Goal: Task Accomplishment & Management: Manage account settings

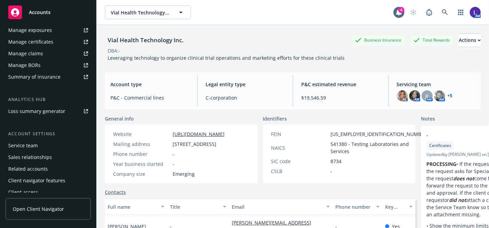
scroll to position [214, 0]
click at [42, 149] on div "Service team" at bounding box center [48, 146] width 80 height 11
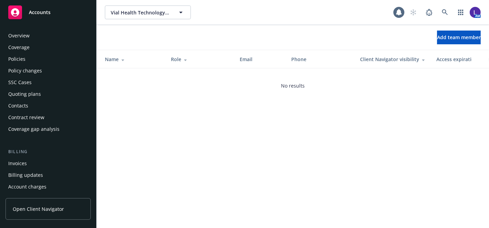
scroll to position [219, 0]
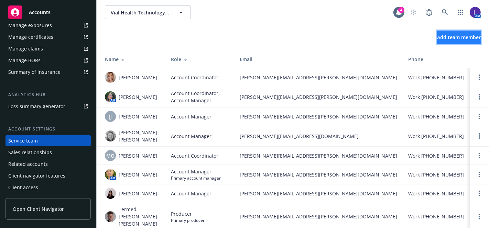
click at [438, 40] on span "Add team member" at bounding box center [459, 37] width 44 height 7
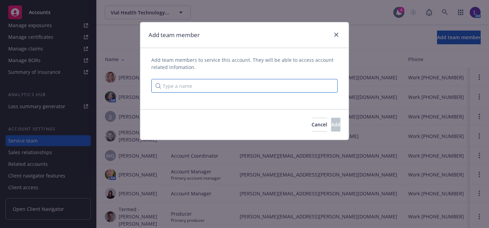
click at [225, 83] on input "Type a name" at bounding box center [244, 86] width 186 height 14
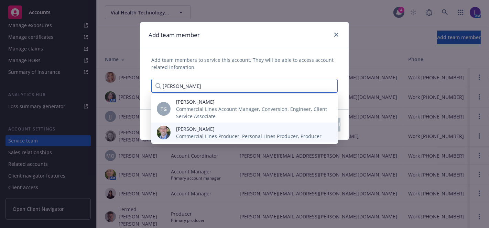
type input "[PERSON_NAME]"
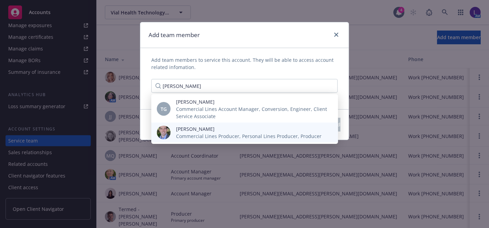
click at [215, 132] on span "[PERSON_NAME]" at bounding box center [248, 128] width 145 height 7
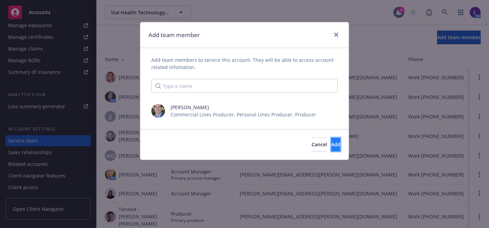
click at [331, 139] on button "Add" at bounding box center [335, 145] width 9 height 14
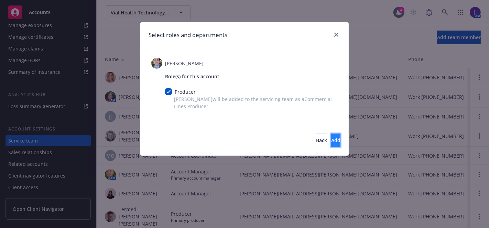
click at [331, 137] on button "Add" at bounding box center [335, 141] width 9 height 14
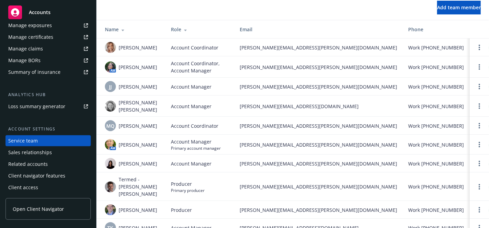
scroll to position [41, 0]
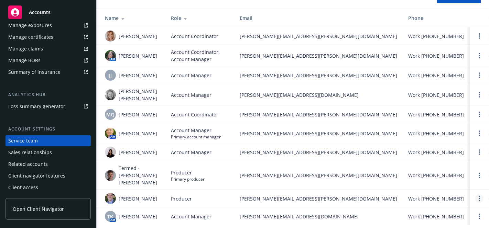
click at [470, 190] on td at bounding box center [479, 199] width 19 height 18
click at [475, 195] on link "Open options" at bounding box center [479, 199] width 8 height 8
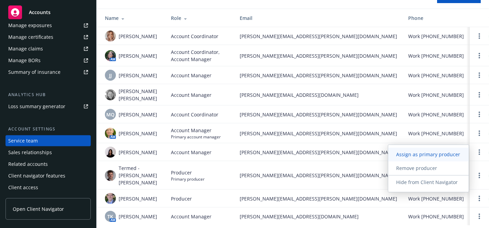
click at [425, 152] on span "Assign as primary producer" at bounding box center [428, 154] width 80 height 7
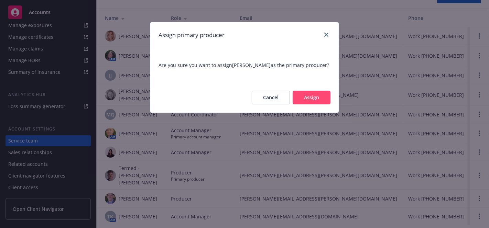
click at [316, 99] on button "Assign" at bounding box center [312, 98] width 38 height 14
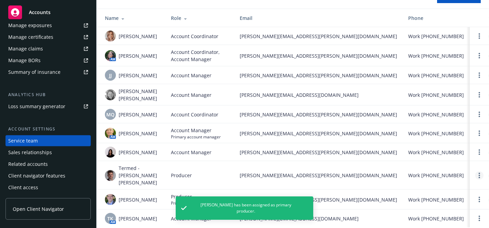
click at [479, 173] on icon "Open options" at bounding box center [479, 176] width 1 height 6
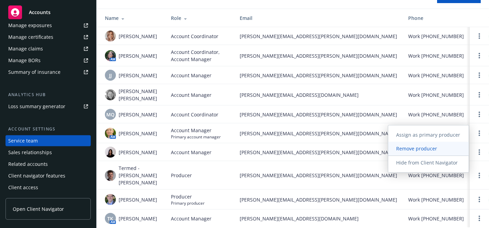
click at [436, 151] on span "Remove producer" at bounding box center [416, 148] width 57 height 7
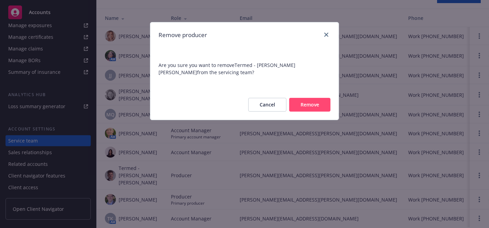
click at [310, 104] on button "Remove" at bounding box center [309, 105] width 41 height 14
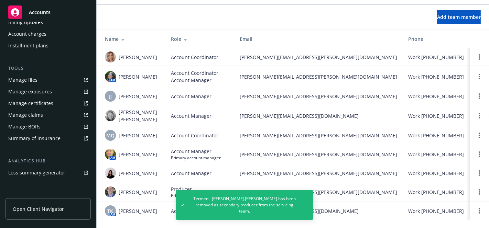
scroll to position [0, 0]
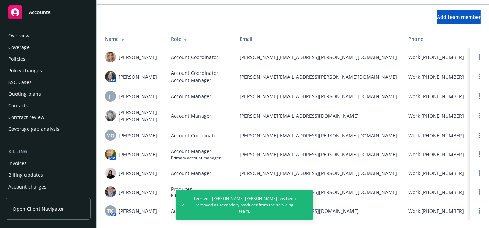
click at [27, 55] on div "Policies" at bounding box center [48, 59] width 80 height 11
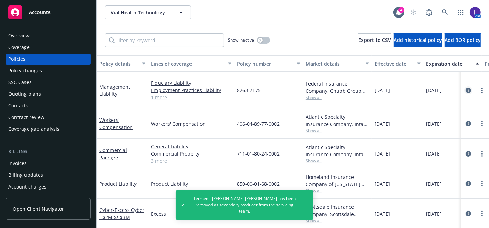
click at [465, 89] on icon "circleInformation" at bounding box center [468, 91] width 6 height 6
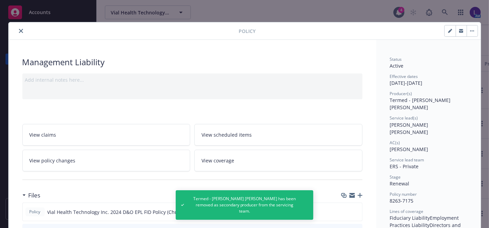
click at [448, 31] on icon "button" at bounding box center [449, 31] width 3 height 3
select select "RENEWAL"
select select "other"
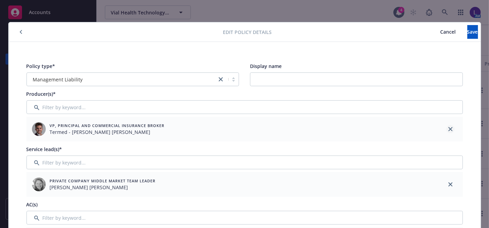
click at [448, 128] on icon "close" at bounding box center [450, 129] width 4 height 4
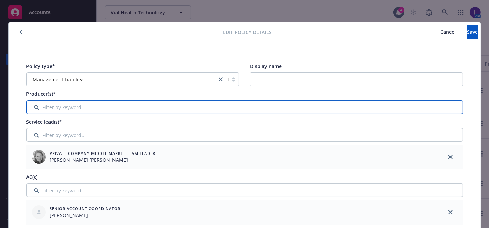
click at [302, 110] on input "Filter by keyword..." at bounding box center [244, 107] width 436 height 14
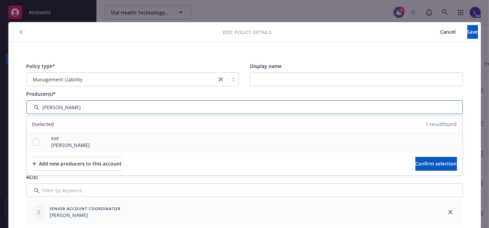
type input "[PERSON_NAME]"
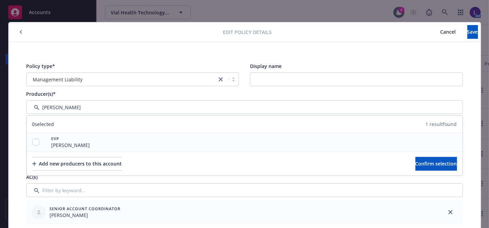
click at [74, 142] on span "[PERSON_NAME]" at bounding box center [71, 145] width 39 height 7
click at [35, 138] on div at bounding box center [36, 142] width 18 height 19
click at [32, 144] on input "checkbox" at bounding box center [35, 142] width 7 height 7
checkbox input "true"
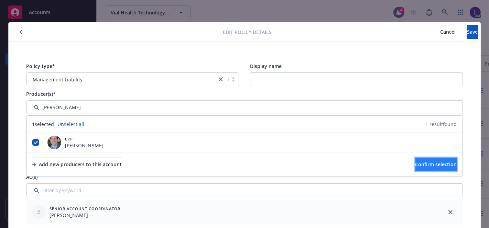
click at [436, 164] on span "Confirm selection" at bounding box center [436, 164] width 42 height 7
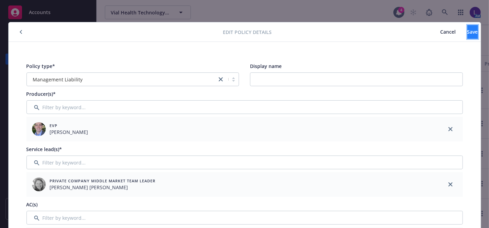
click at [467, 35] on button "Save" at bounding box center [472, 32] width 11 height 14
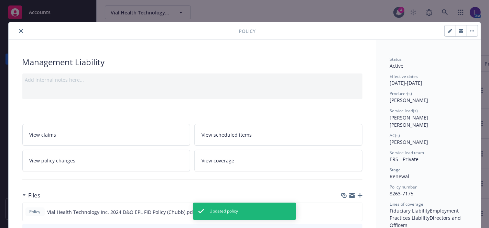
click at [19, 29] on icon "close" at bounding box center [21, 31] width 4 height 4
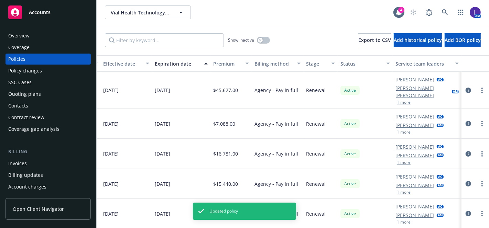
scroll to position [0, 282]
click at [465, 121] on icon "circleInformation" at bounding box center [468, 124] width 6 height 6
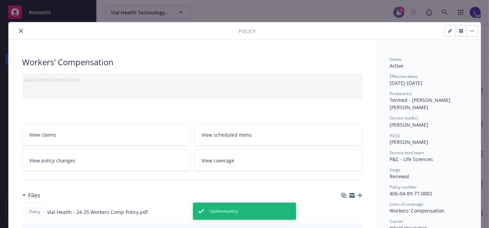
click at [445, 32] on button "button" at bounding box center [450, 30] width 11 height 11
select select "RENEWAL"
select select "12"
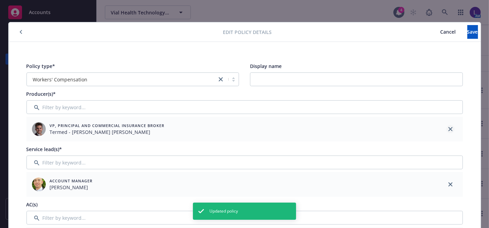
click at [448, 128] on icon "close" at bounding box center [450, 129] width 4 height 4
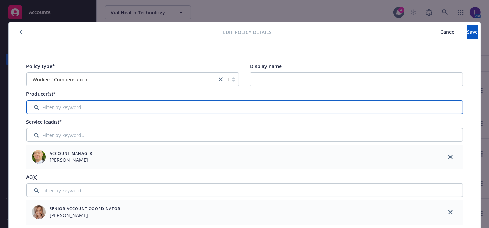
click at [105, 111] on input "Filter by keyword..." at bounding box center [244, 107] width 436 height 14
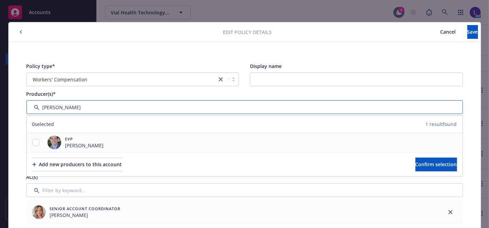
type input "[PERSON_NAME]"
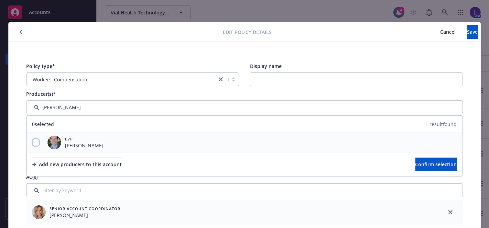
click at [32, 140] on input "checkbox" at bounding box center [35, 142] width 7 height 7
checkbox input "true"
click at [416, 165] on span "Confirm selection" at bounding box center [436, 164] width 42 height 7
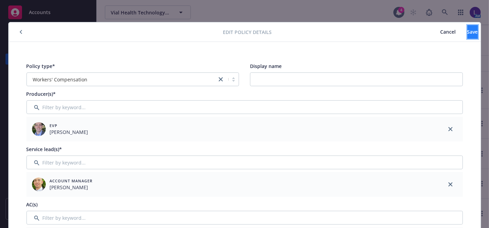
click at [467, 31] on button "Save" at bounding box center [472, 32] width 11 height 14
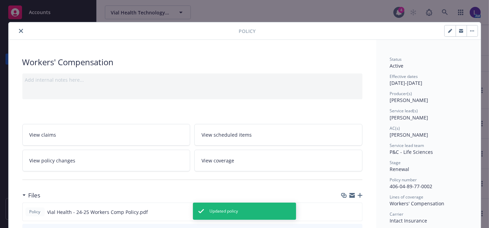
click at [20, 30] on button "close" at bounding box center [21, 31] width 8 height 8
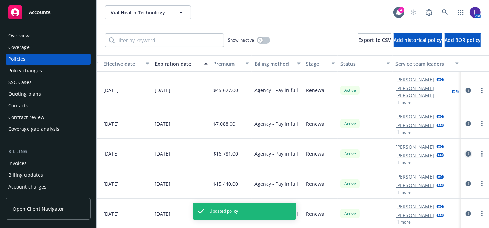
click at [465, 151] on icon "circleInformation" at bounding box center [468, 154] width 6 height 6
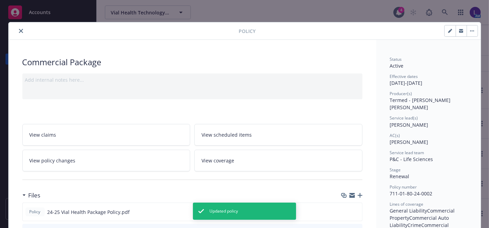
click at [448, 29] on icon "button" at bounding box center [450, 31] width 4 height 4
select select "RENEWAL"
select select "12"
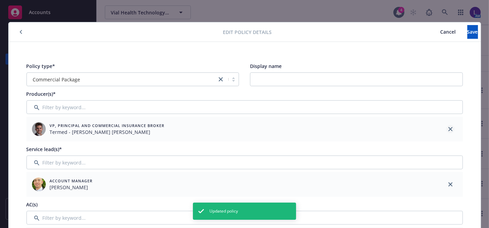
click at [449, 125] on link "close" at bounding box center [450, 129] width 8 height 8
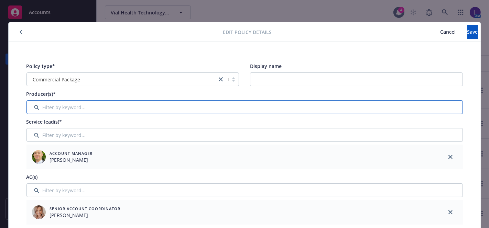
click at [249, 104] on input "Filter by keyword..." at bounding box center [244, 107] width 436 height 14
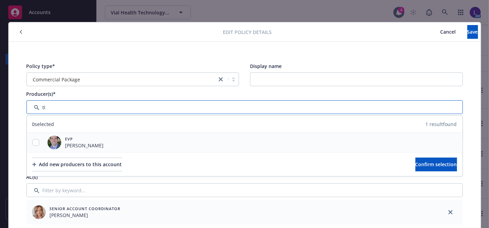
type input "ti"
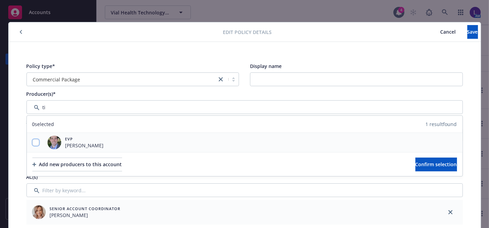
click at [34, 140] on input "checkbox" at bounding box center [35, 142] width 7 height 7
checkbox input "true"
click at [415, 163] on span "Confirm selection" at bounding box center [436, 164] width 42 height 7
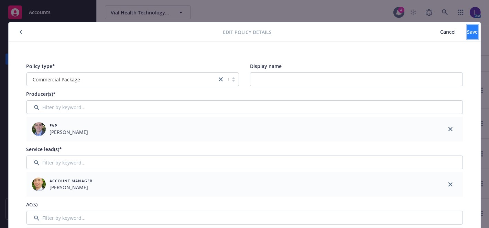
click at [467, 32] on span "Save" at bounding box center [472, 32] width 11 height 7
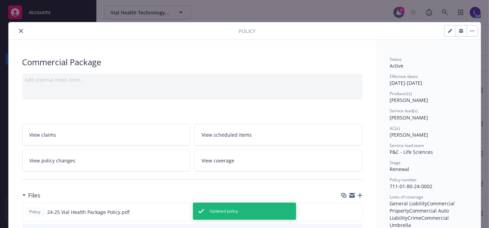
click at [19, 32] on icon "close" at bounding box center [21, 31] width 4 height 4
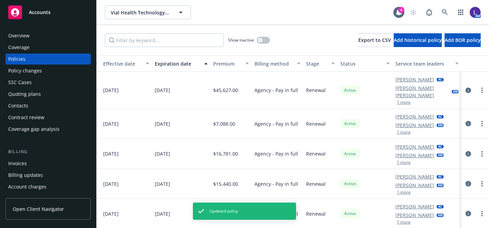
click at [465, 181] on icon "circleInformation" at bounding box center [468, 184] width 6 height 6
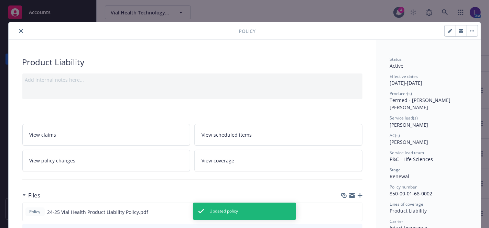
click at [445, 31] on button "button" at bounding box center [450, 30] width 11 height 11
select select "RENEWAL"
select select "12"
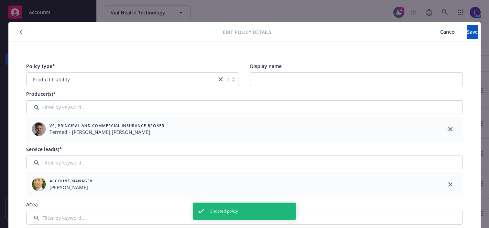
click at [448, 130] on icon "close" at bounding box center [450, 129] width 4 height 4
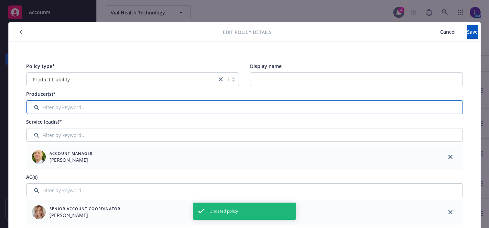
click at [365, 109] on input "Filter by keyword..." at bounding box center [244, 107] width 436 height 14
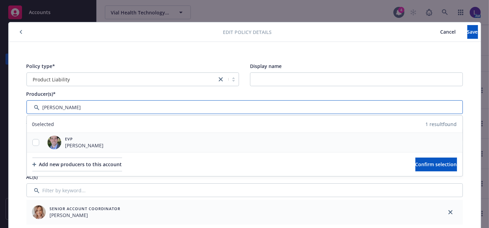
type input "[PERSON_NAME]"
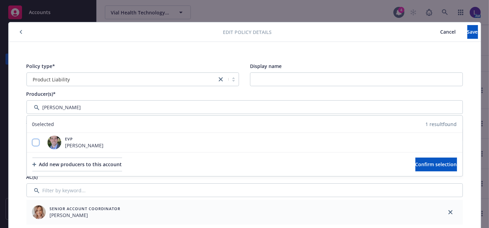
drag, startPoint x: 34, startPoint y: 139, endPoint x: 30, endPoint y: 131, distance: 9.1
click at [34, 140] on input "checkbox" at bounding box center [35, 142] width 7 height 7
checkbox input "true"
click at [429, 159] on button "Confirm selection" at bounding box center [436, 165] width 42 height 14
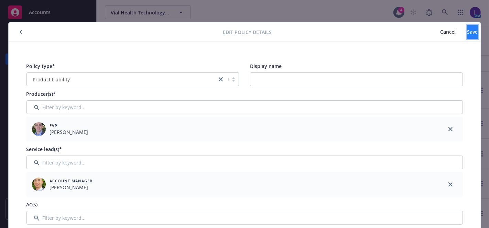
click at [467, 27] on button "Save" at bounding box center [472, 32] width 11 height 14
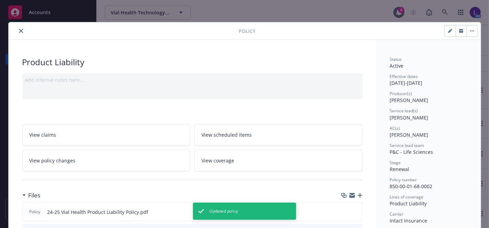
click at [17, 32] on button "close" at bounding box center [21, 31] width 8 height 8
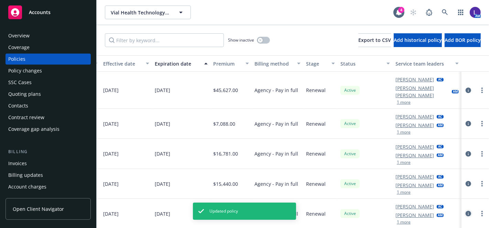
click at [465, 211] on icon "circleInformation" at bounding box center [468, 214] width 6 height 6
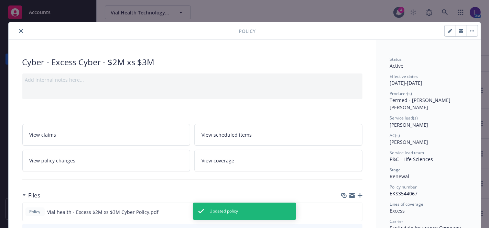
click at [449, 25] on button "button" at bounding box center [450, 30] width 11 height 11
select select "RENEWAL"
select select "12"
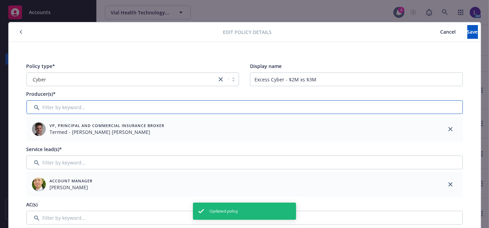
click at [106, 103] on input "Filter by keyword..." at bounding box center [244, 107] width 436 height 14
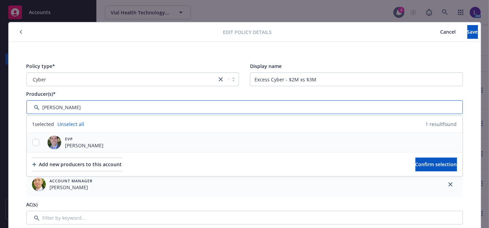
type input "[PERSON_NAME]"
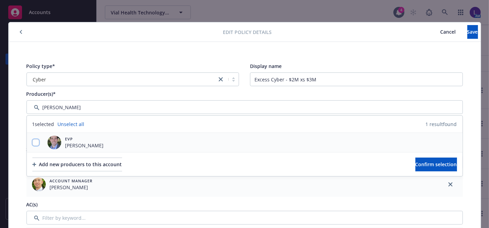
click at [34, 139] on input "checkbox" at bounding box center [35, 142] width 7 height 7
checkbox input "true"
click at [442, 163] on span "Confirm selection" at bounding box center [436, 164] width 42 height 7
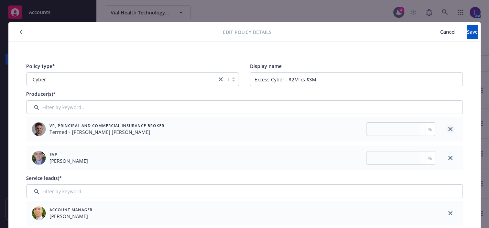
click at [448, 127] on icon "close" at bounding box center [450, 129] width 4 height 4
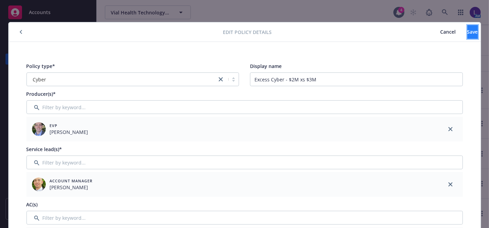
click at [467, 37] on button "Save" at bounding box center [472, 32] width 11 height 14
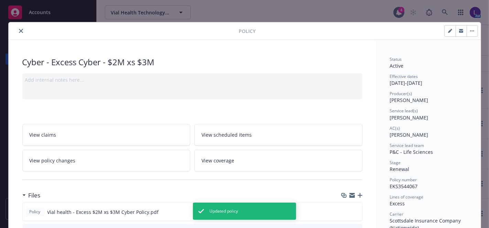
click at [19, 30] on icon "close" at bounding box center [21, 31] width 4 height 4
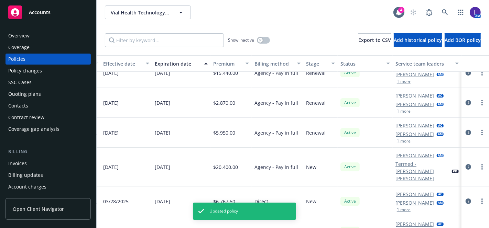
scroll to position [110, 282]
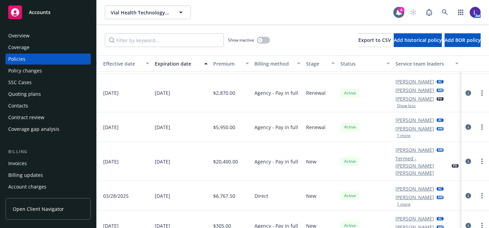
click at [465, 125] on icon "circleInformation" at bounding box center [468, 127] width 6 height 6
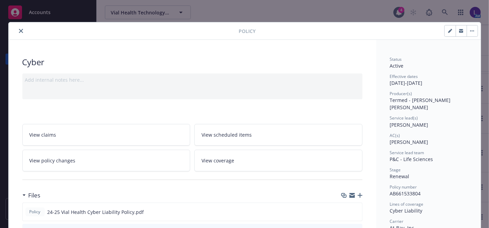
click at [448, 32] on icon "button" at bounding box center [450, 31] width 4 height 4
select select "RENEWAL"
select select "12"
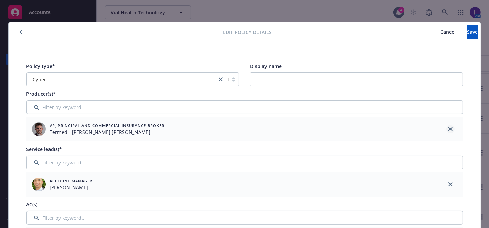
click at [448, 129] on icon "close" at bounding box center [450, 129] width 4 height 4
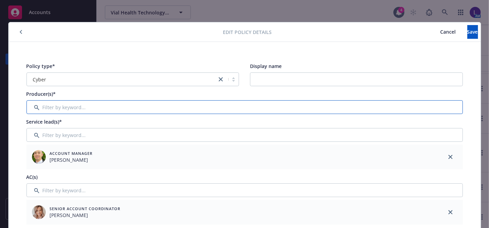
click at [270, 105] on input "Filter by keyword..." at bounding box center [244, 107] width 436 height 14
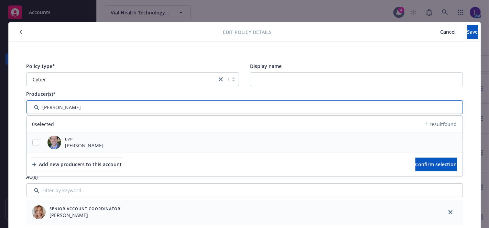
type input "[PERSON_NAME]"
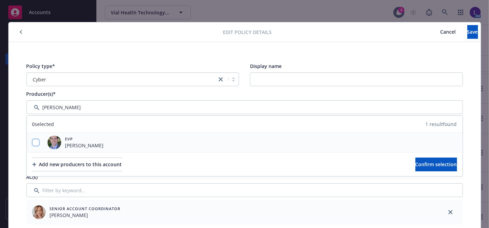
click at [34, 142] on input "checkbox" at bounding box center [35, 142] width 7 height 7
checkbox input "true"
click at [415, 164] on span "Confirm selection" at bounding box center [436, 164] width 42 height 7
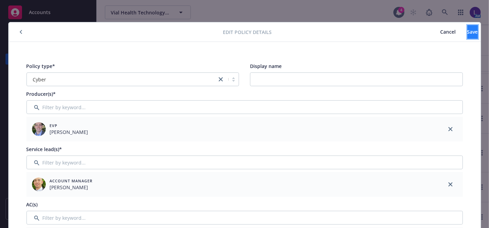
click at [467, 36] on button "Save" at bounding box center [472, 32] width 11 height 14
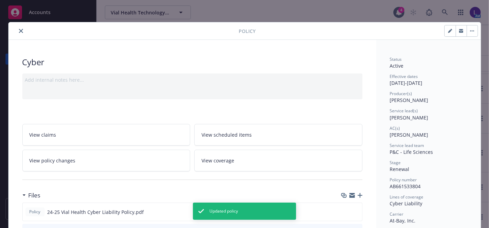
click at [19, 29] on icon "close" at bounding box center [21, 31] width 4 height 4
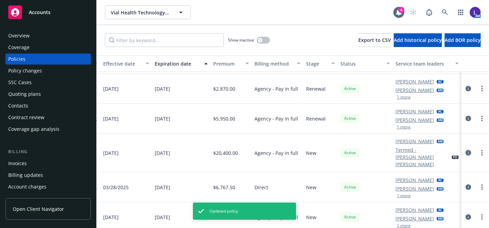
click at [465, 150] on icon "circleInformation" at bounding box center [468, 153] width 6 height 6
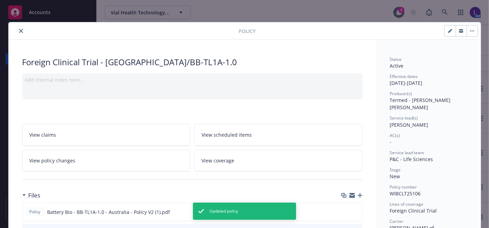
click at [445, 28] on button "button" at bounding box center [450, 30] width 11 height 11
select select "NEW"
select select "other"
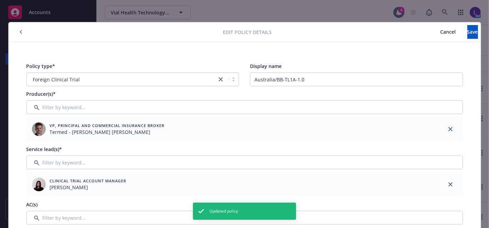
click at [446, 127] on link "close" at bounding box center [450, 129] width 8 height 8
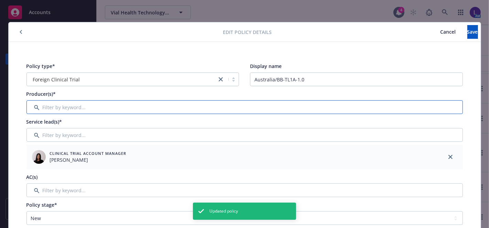
click at [386, 104] on input "Filter by keyword..." at bounding box center [244, 107] width 436 height 14
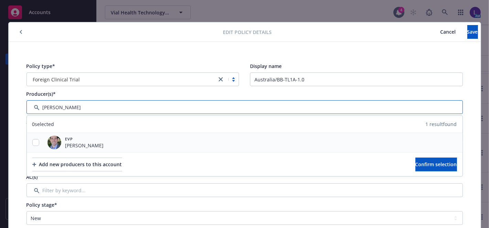
type input "[PERSON_NAME]"
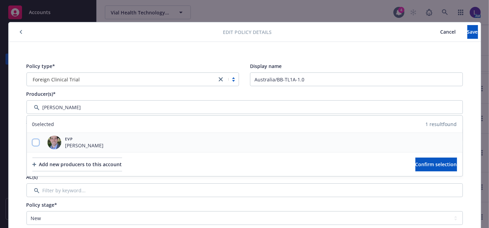
click at [35, 140] on input "checkbox" at bounding box center [35, 142] width 7 height 7
checkbox input "true"
click at [440, 165] on span "Confirm selection" at bounding box center [436, 164] width 42 height 7
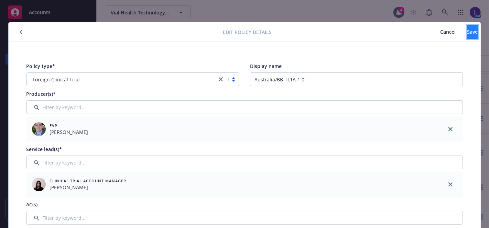
click at [467, 34] on span "Save" at bounding box center [472, 32] width 11 height 7
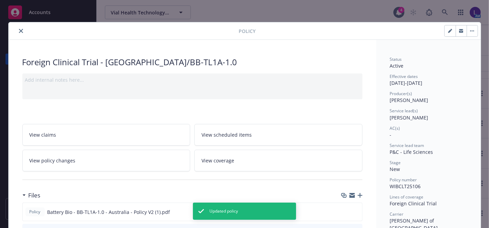
click at [14, 28] on div at bounding box center [125, 31] width 228 height 8
click at [18, 34] on button "close" at bounding box center [21, 31] width 8 height 8
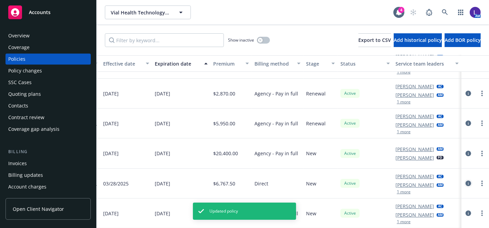
click at [465, 181] on icon "circleInformation" at bounding box center [468, 184] width 6 height 6
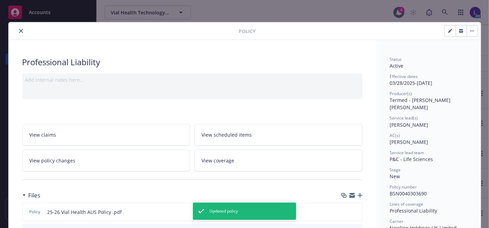
click at [450, 29] on icon "button" at bounding box center [451, 30] width 2 height 2
select select "NEW"
select select "12"
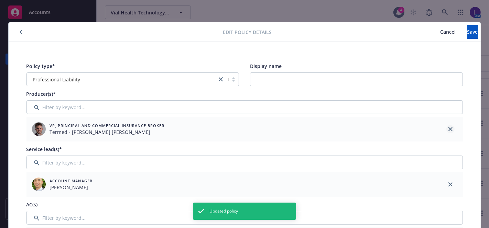
click at [448, 130] on icon "close" at bounding box center [450, 129] width 4 height 4
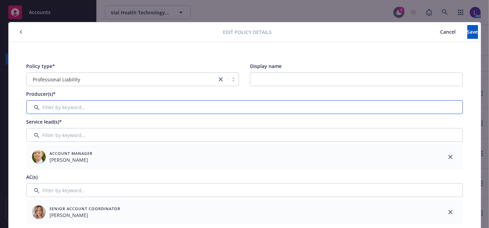
click at [293, 107] on input "Filter by keyword..." at bounding box center [244, 107] width 436 height 14
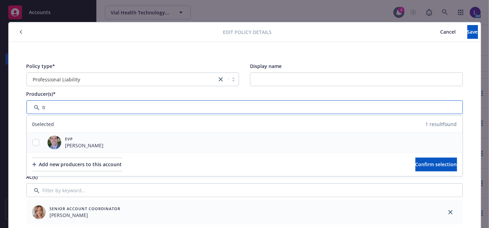
type input "ti"
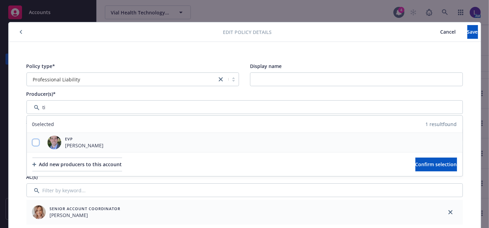
click at [33, 140] on input "checkbox" at bounding box center [35, 142] width 7 height 7
checkbox input "true"
click at [419, 164] on span "Confirm selection" at bounding box center [436, 164] width 42 height 7
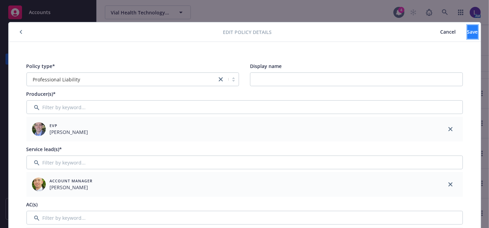
click at [467, 31] on span "Save" at bounding box center [472, 32] width 11 height 7
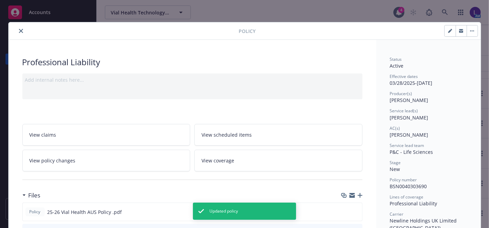
click at [17, 28] on button "close" at bounding box center [21, 31] width 8 height 8
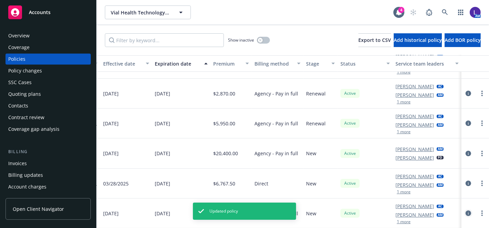
click at [464, 209] on link "circleInformation" at bounding box center [468, 213] width 8 height 8
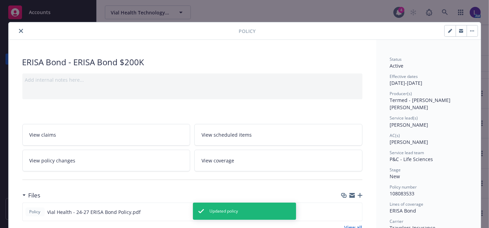
click at [445, 27] on button "button" at bounding box center [450, 30] width 11 height 11
select select "NEW"
select select "36"
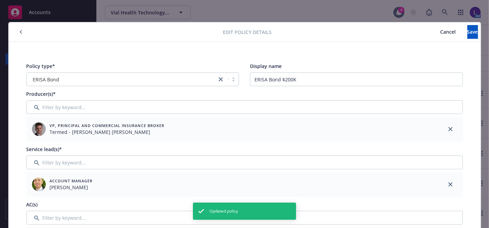
click at [443, 128] on div at bounding box center [450, 129] width 25 height 25
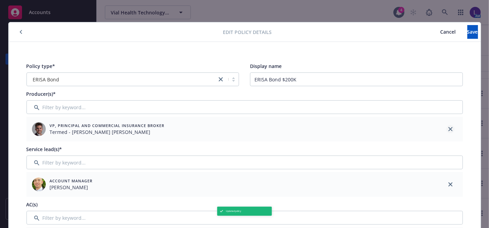
click at [448, 126] on link "close" at bounding box center [450, 129] width 8 height 8
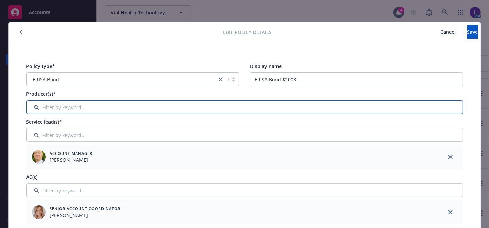
click at [245, 107] on input "Filter by keyword..." at bounding box center [244, 107] width 436 height 14
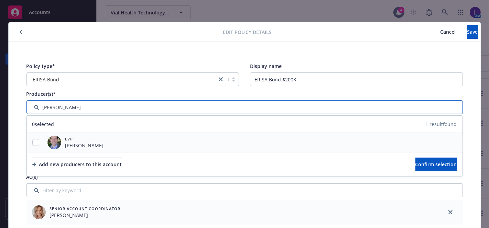
type input "[PERSON_NAME]"
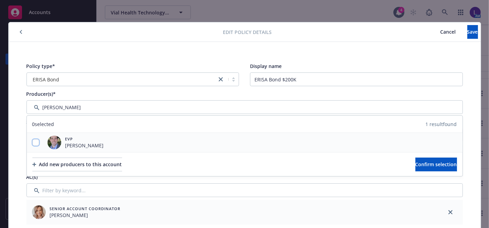
click at [32, 141] on input "checkbox" at bounding box center [35, 142] width 7 height 7
checkbox input "true"
click at [415, 163] on span "Confirm selection" at bounding box center [436, 164] width 42 height 7
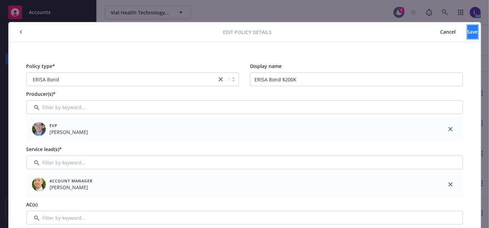
click at [467, 36] on button "Save" at bounding box center [472, 32] width 11 height 14
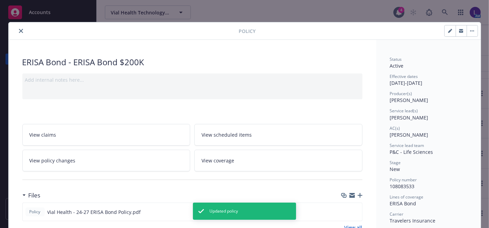
click at [19, 31] on icon "close" at bounding box center [21, 31] width 4 height 4
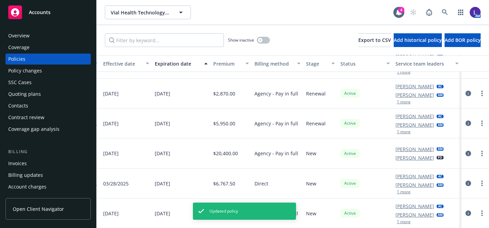
click at [397, 220] on button "1 more" at bounding box center [404, 222] width 14 height 4
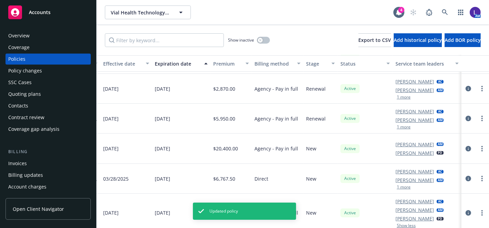
scroll to position [119, 282]
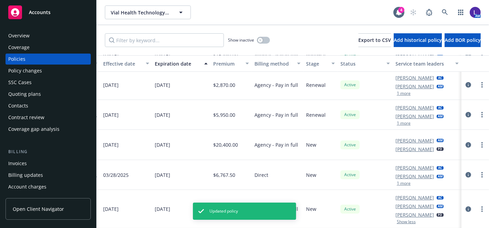
click at [397, 182] on button "1 more" at bounding box center [404, 184] width 14 height 4
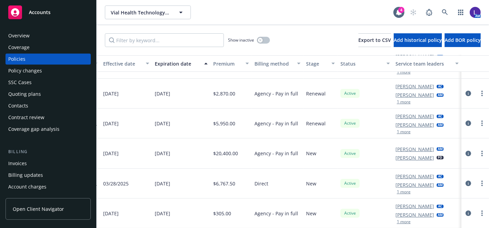
scroll to position [110, 282]
click at [397, 130] on button "1 more" at bounding box center [404, 132] width 14 height 4
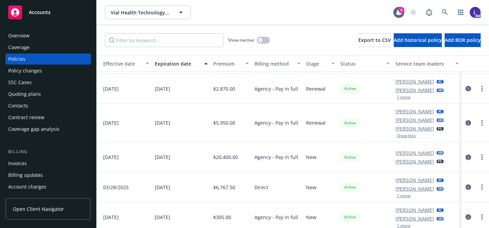
click at [397, 96] on button "1 more" at bounding box center [404, 97] width 14 height 4
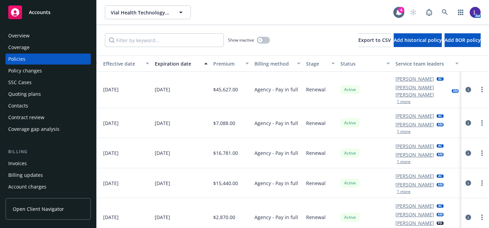
scroll to position [0, 282]
click at [397, 190] on button "1 more" at bounding box center [404, 192] width 14 height 4
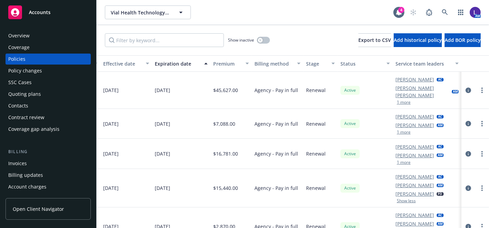
click at [397, 161] on button "1 more" at bounding box center [404, 163] width 14 height 4
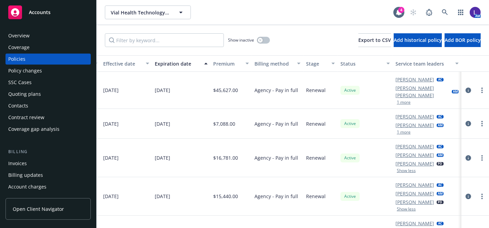
click at [397, 130] on button "1 more" at bounding box center [404, 132] width 14 height 4
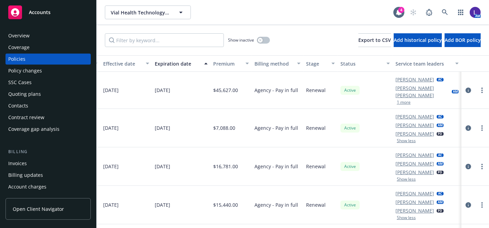
click at [397, 100] on button "1 more" at bounding box center [404, 102] width 14 height 4
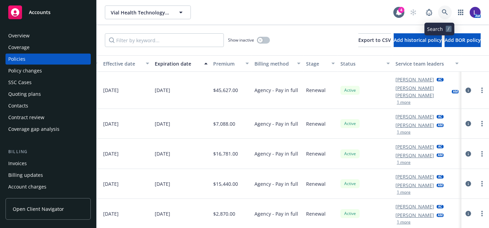
click at [438, 8] on link at bounding box center [445, 13] width 14 height 14
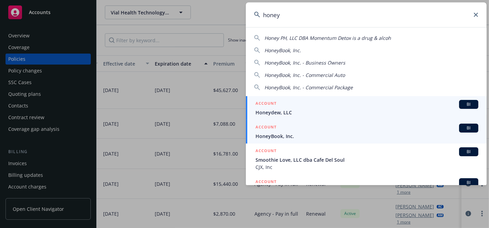
type input "honey"
click at [282, 136] on span "HoneyBook, Inc." at bounding box center [366, 136] width 223 height 7
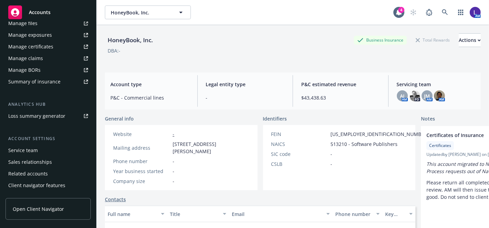
scroll to position [219, 0]
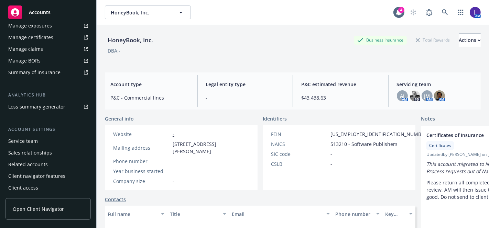
click at [34, 138] on div "Service team" at bounding box center [23, 141] width 30 height 11
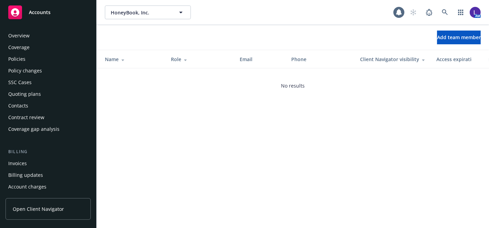
scroll to position [219, 0]
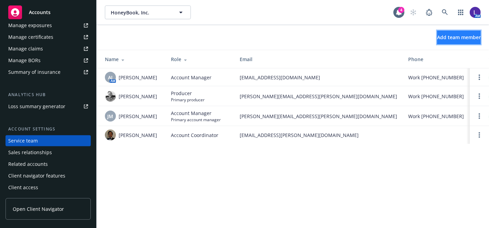
click at [437, 34] on span "Add team member" at bounding box center [459, 37] width 44 height 7
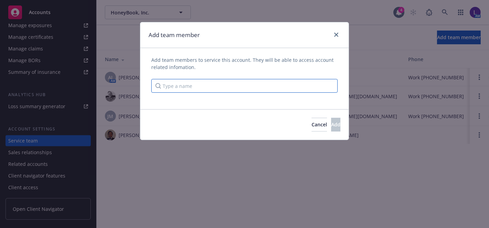
click at [186, 85] on input "Type a name" at bounding box center [244, 86] width 186 height 14
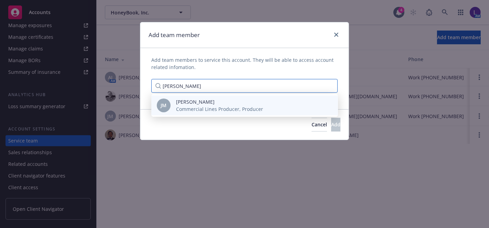
type input "[PERSON_NAME]"
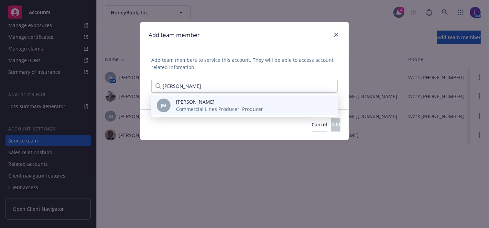
click at [191, 105] on span "[PERSON_NAME]" at bounding box center [219, 101] width 87 height 7
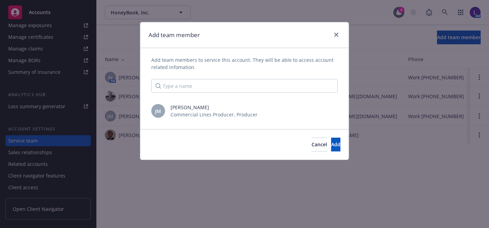
click at [164, 100] on div "Add team members to service this account. They will be able to access account r…" at bounding box center [244, 78] width 208 height 45
click at [331, 146] on span "Add" at bounding box center [335, 144] width 9 height 7
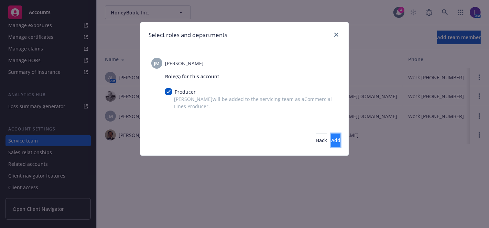
click at [331, 138] on span "Add" at bounding box center [335, 140] width 9 height 7
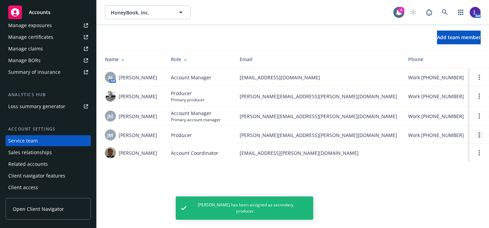
click at [479, 135] on circle "Open options" at bounding box center [479, 134] width 1 height 1
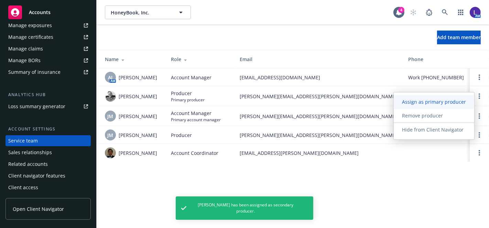
click at [433, 102] on span "Assign as primary producer" at bounding box center [434, 102] width 80 height 7
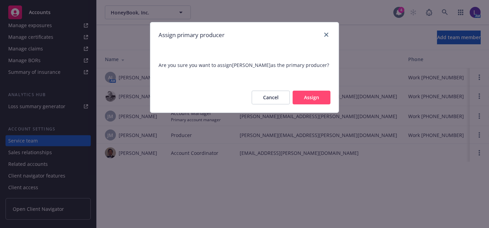
click at [327, 94] on button "Assign" at bounding box center [312, 98] width 38 height 14
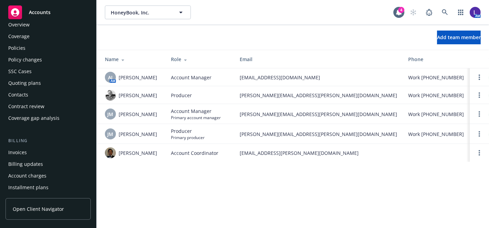
scroll to position [0, 0]
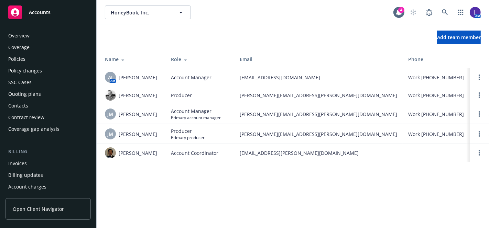
click at [33, 63] on div "Policies" at bounding box center [48, 59] width 80 height 11
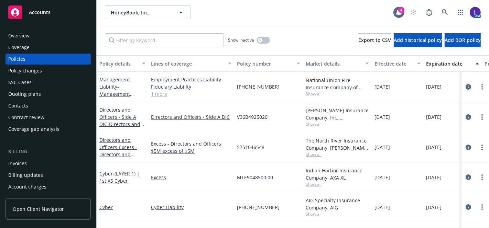
click at [465, 85] on icon "circleInformation" at bounding box center [468, 87] width 6 height 6
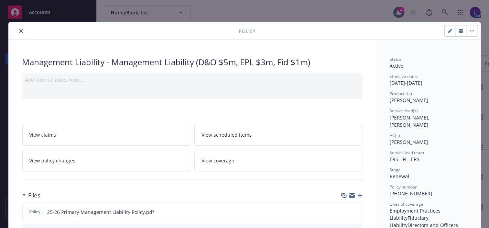
click at [448, 30] on icon "button" at bounding box center [449, 31] width 3 height 3
select select "RENEWAL"
select select "12"
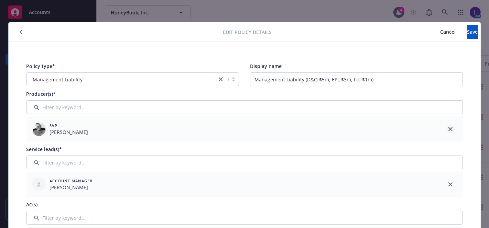
click at [446, 129] on link "close" at bounding box center [450, 129] width 8 height 8
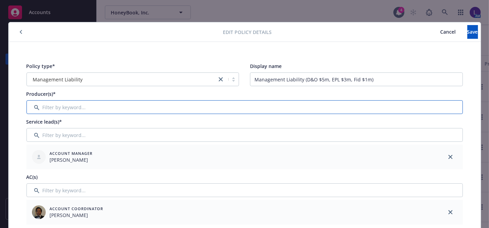
click at [383, 102] on input "Filter by keyword..." at bounding box center [244, 107] width 436 height 14
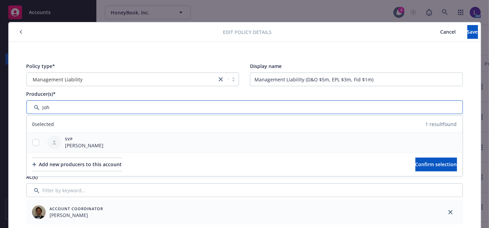
type input "joh"
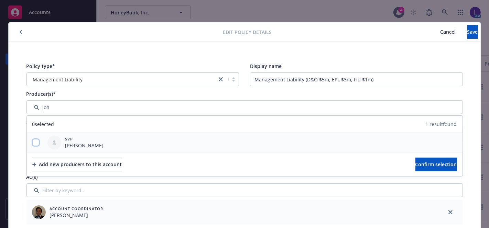
click at [35, 141] on input "checkbox" at bounding box center [35, 142] width 7 height 7
checkbox input "true"
click at [416, 165] on span "Confirm selection" at bounding box center [436, 164] width 42 height 7
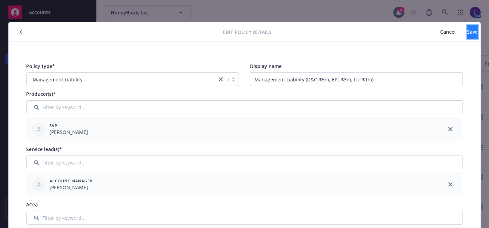
click at [467, 29] on span "Save" at bounding box center [472, 32] width 11 height 7
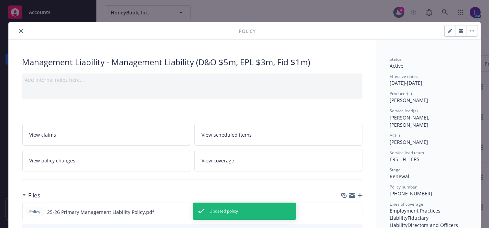
click at [19, 30] on icon "close" at bounding box center [21, 31] width 4 height 4
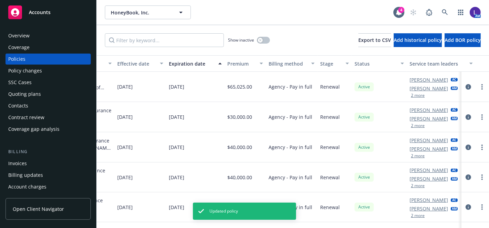
scroll to position [0, 282]
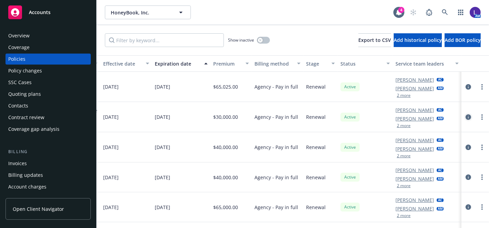
click at [465, 115] on icon "circleInformation" at bounding box center [468, 117] width 6 height 6
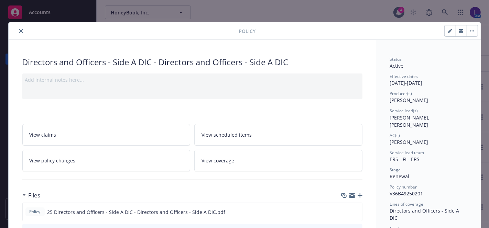
click at [446, 33] on button "button" at bounding box center [450, 30] width 11 height 11
select select "RENEWAL"
select select "12"
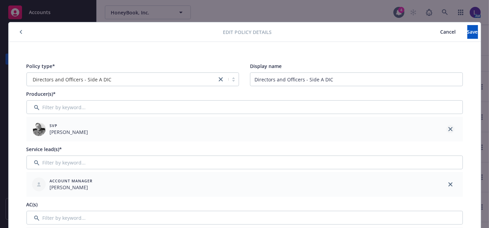
click at [448, 127] on icon "close" at bounding box center [450, 129] width 4 height 4
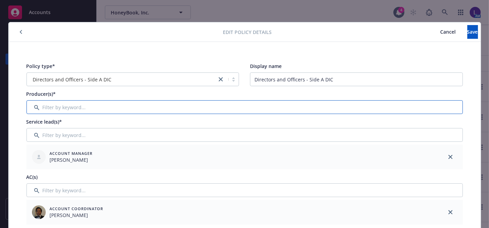
click at [196, 107] on input "Filter by keyword..." at bounding box center [244, 107] width 436 height 14
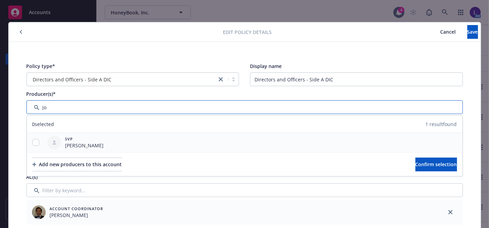
type input "jo"
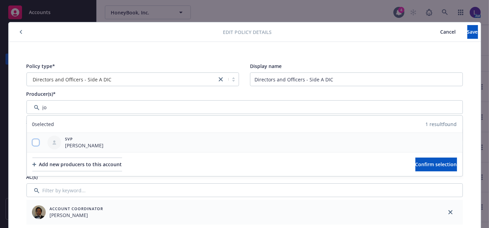
click at [32, 139] on input "checkbox" at bounding box center [35, 142] width 7 height 7
checkbox input "true"
click at [415, 160] on button "Confirm selection" at bounding box center [436, 165] width 42 height 14
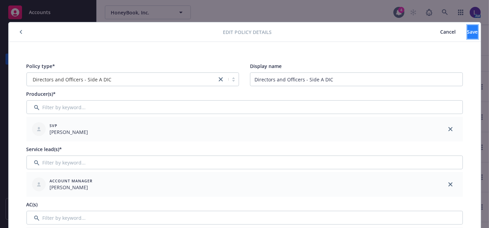
click at [467, 28] on button "Save" at bounding box center [472, 32] width 11 height 14
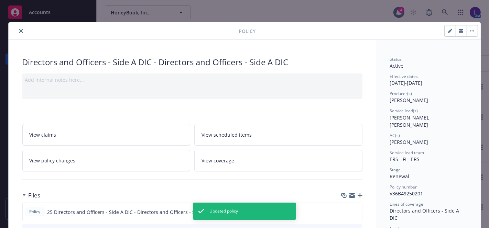
click at [19, 30] on icon "close" at bounding box center [21, 31] width 4 height 4
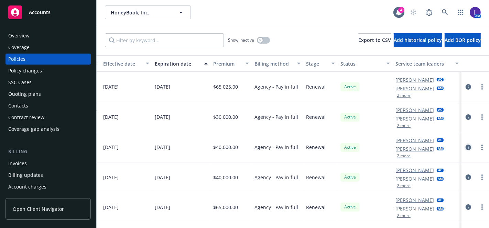
click at [465, 145] on icon "circleInformation" at bounding box center [468, 148] width 6 height 6
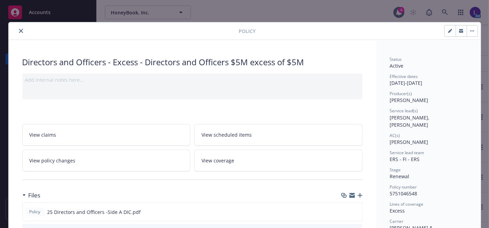
click at [449, 31] on icon "button" at bounding box center [450, 31] width 4 height 4
select select "RENEWAL"
select select "12"
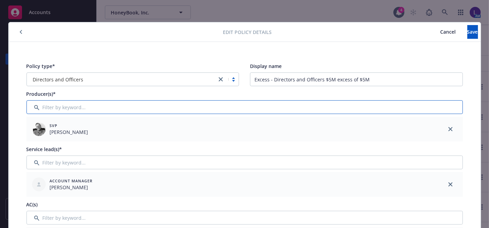
click at [53, 105] on input "Filter by keyword..." at bounding box center [244, 107] width 436 height 14
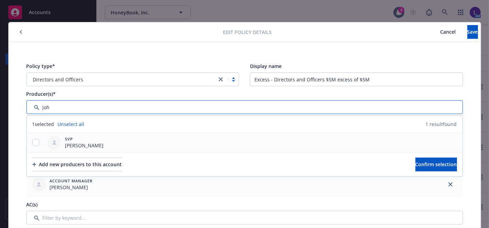
type input "joh"
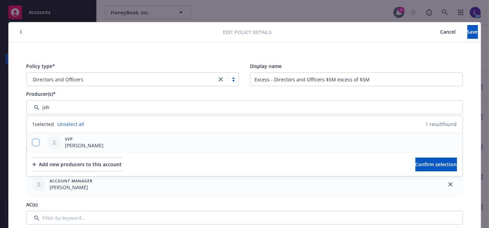
click at [33, 141] on input "checkbox" at bounding box center [35, 142] width 7 height 7
checkbox input "true"
click at [427, 162] on span "Confirm selection" at bounding box center [436, 164] width 42 height 7
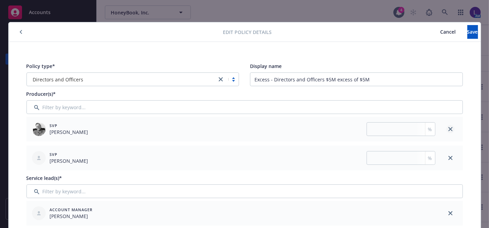
click at [448, 132] on link "close" at bounding box center [450, 129] width 8 height 8
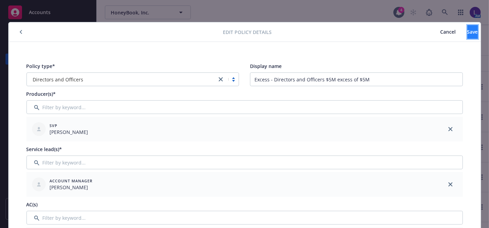
click at [467, 29] on span "Save" at bounding box center [472, 32] width 11 height 7
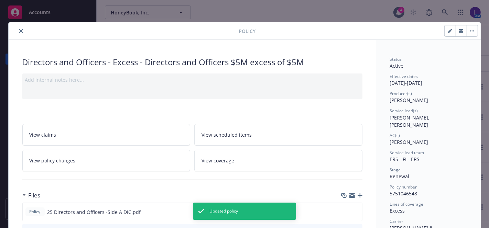
click at [19, 32] on icon "close" at bounding box center [21, 31] width 4 height 4
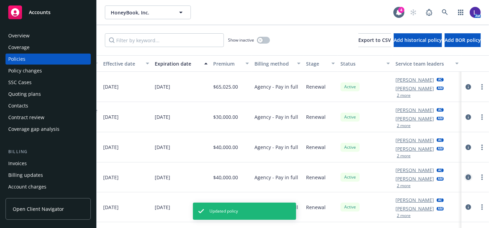
click at [465, 175] on icon "circleInformation" at bounding box center [468, 178] width 6 height 6
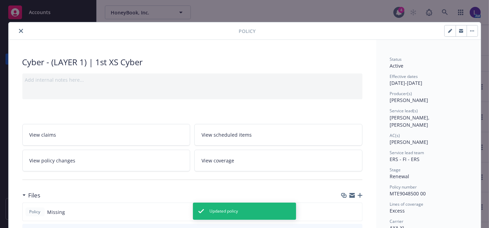
click at [448, 31] on icon "button" at bounding box center [449, 31] width 3 height 3
select select "RENEWAL"
select select "12"
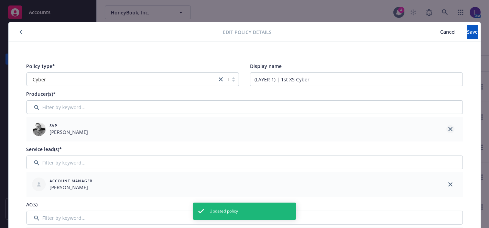
click at [448, 127] on icon "close" at bounding box center [450, 129] width 4 height 4
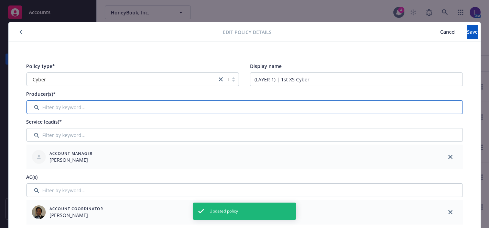
click at [409, 107] on input "Filter by keyword..." at bounding box center [244, 107] width 436 height 14
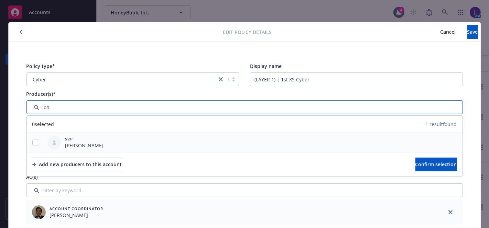
type input "joh"
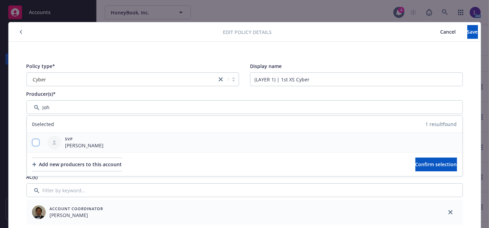
click at [33, 145] on input "checkbox" at bounding box center [35, 142] width 7 height 7
checkbox input "true"
click at [415, 167] on span "Confirm selection" at bounding box center [436, 164] width 42 height 7
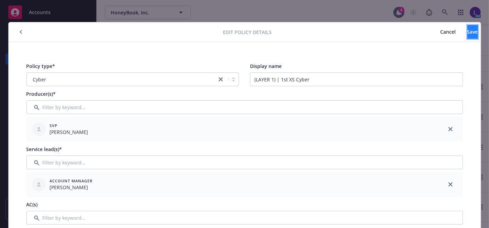
click at [467, 31] on button "Save" at bounding box center [472, 32] width 11 height 14
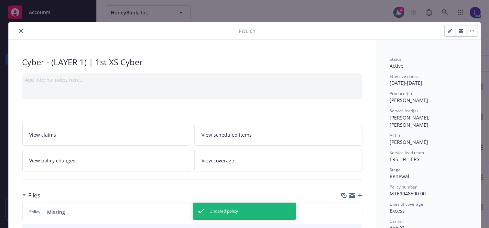
click at [21, 31] on button "close" at bounding box center [21, 31] width 8 height 8
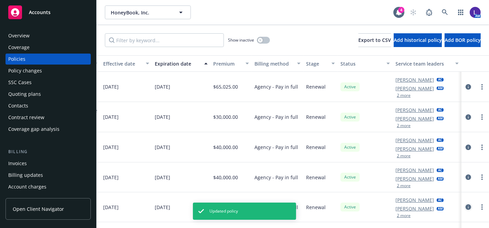
click at [465, 206] on icon "circleInformation" at bounding box center [468, 208] width 6 height 6
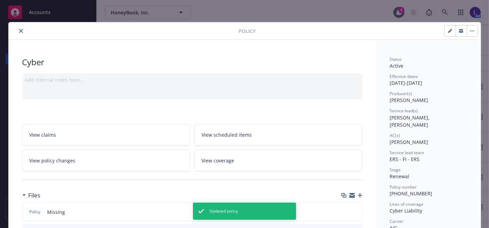
click at [449, 29] on button "button" at bounding box center [450, 30] width 11 height 11
select select "RENEWAL"
select select "12"
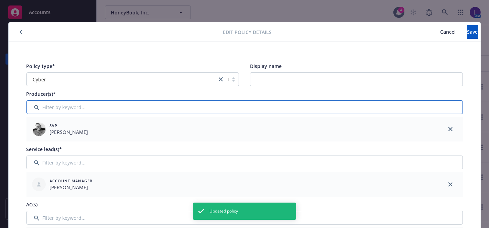
click at [171, 102] on input "Filter by keyword..." at bounding box center [244, 107] width 436 height 14
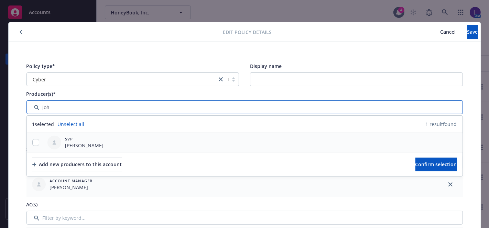
type input "joh"
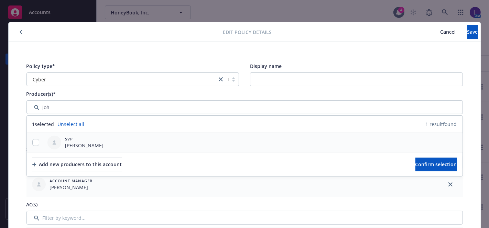
click at [37, 146] on div at bounding box center [36, 142] width 18 height 19
click at [34, 142] on input "checkbox" at bounding box center [35, 142] width 7 height 7
checkbox input "true"
click at [415, 161] on button "Confirm selection" at bounding box center [436, 165] width 42 height 14
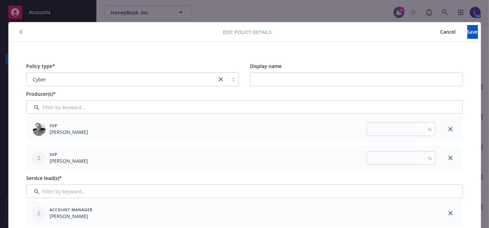
click at [448, 128] on icon "close" at bounding box center [450, 129] width 4 height 4
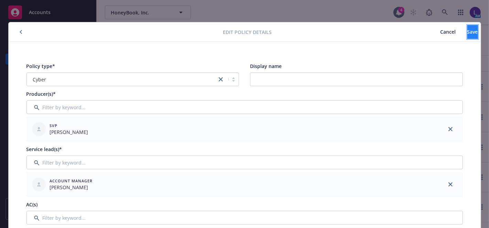
click at [467, 28] on button "Save" at bounding box center [472, 32] width 11 height 14
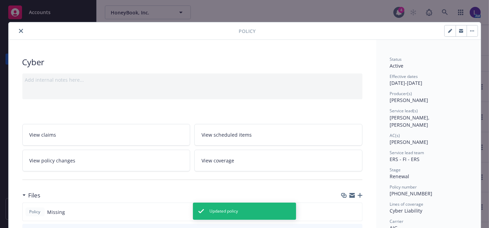
click at [19, 32] on icon "close" at bounding box center [21, 31] width 4 height 4
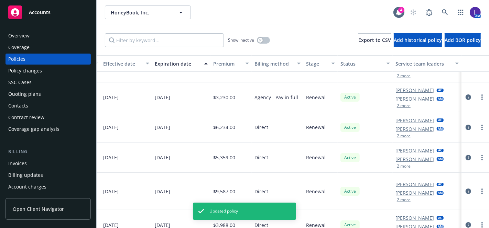
scroll to position [133, 282]
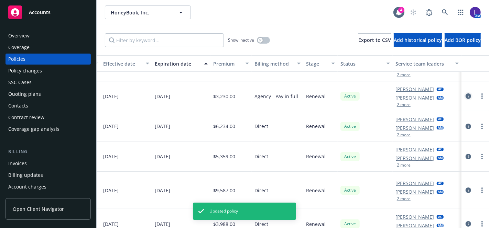
click at [465, 94] on icon "circleInformation" at bounding box center [468, 97] width 6 height 6
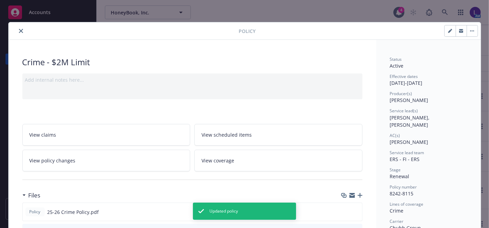
click at [445, 27] on button "button" at bounding box center [450, 30] width 11 height 11
select select "RENEWAL"
select select "12"
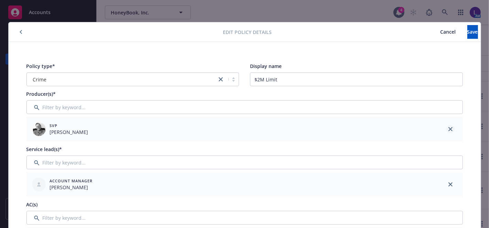
click at [446, 126] on link "close" at bounding box center [450, 129] width 8 height 8
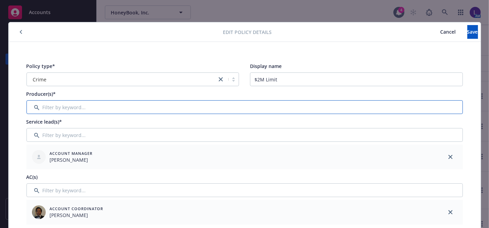
click at [353, 105] on input "Filter by keyword..." at bounding box center [244, 107] width 436 height 14
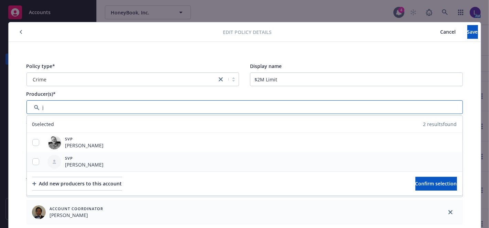
type input "j"
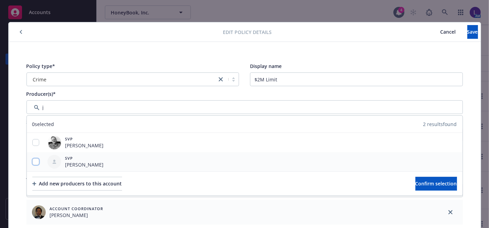
click at [32, 162] on input "checkbox" at bounding box center [35, 161] width 7 height 7
checkbox input "true"
click at [415, 182] on span "Confirm selection" at bounding box center [436, 183] width 42 height 7
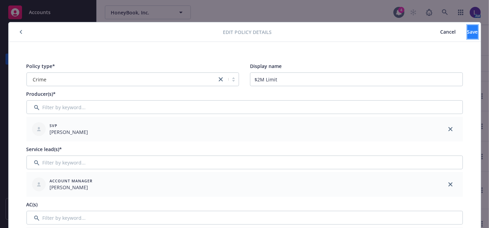
click at [467, 32] on button "Save" at bounding box center [472, 32] width 11 height 14
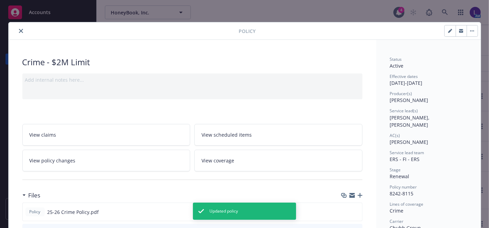
click at [19, 29] on icon "close" at bounding box center [21, 31] width 4 height 4
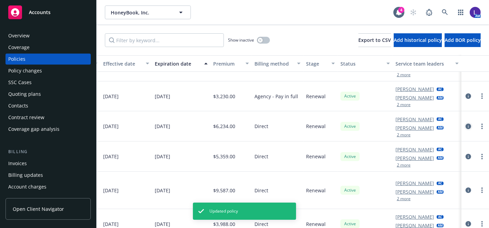
click at [464, 122] on link "circleInformation" at bounding box center [468, 126] width 8 height 8
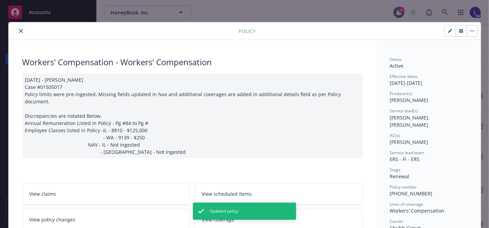
click at [446, 34] on button "button" at bounding box center [450, 30] width 11 height 11
select select "RENEWAL"
select select "12"
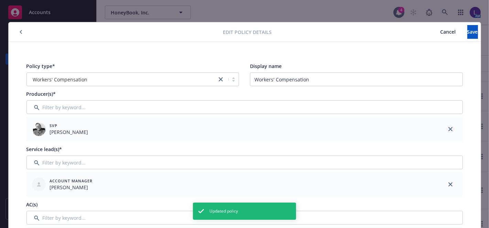
click at [448, 130] on icon "close" at bounding box center [450, 129] width 4 height 4
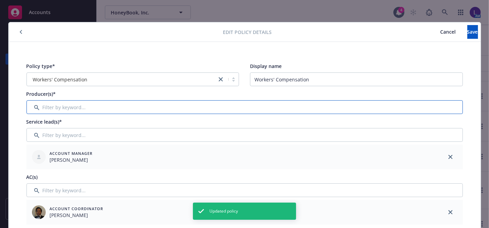
click at [310, 107] on input "Filter by keyword..." at bounding box center [244, 107] width 436 height 14
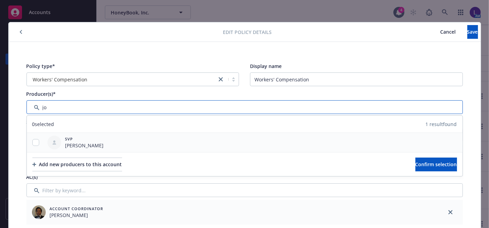
type input "jo"
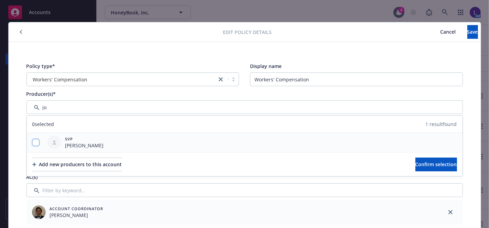
click at [34, 143] on input "checkbox" at bounding box center [35, 142] width 7 height 7
checkbox input "true"
drag, startPoint x: 408, startPoint y: 154, endPoint x: 418, endPoint y: 174, distance: 21.7
click at [409, 155] on div "Add new producers to this account Confirm selection" at bounding box center [245, 164] width 436 height 24
click at [418, 174] on div "Add new producers to this account Confirm selection" at bounding box center [245, 164] width 436 height 24
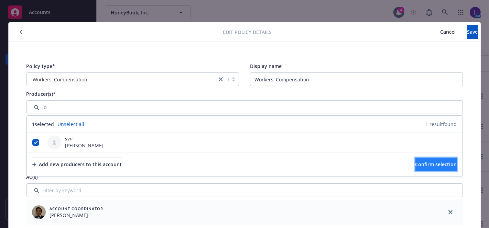
click at [418, 166] on span "Confirm selection" at bounding box center [436, 164] width 42 height 7
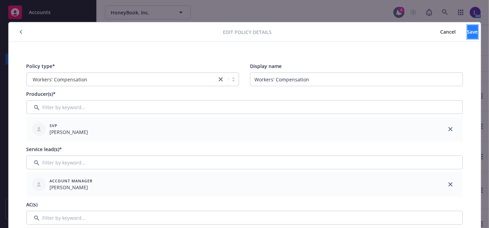
click at [467, 32] on span "Save" at bounding box center [472, 32] width 11 height 7
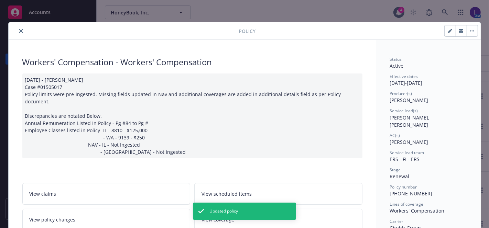
click at [19, 29] on icon "close" at bounding box center [21, 31] width 4 height 4
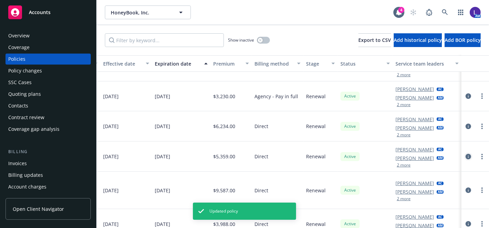
click at [465, 154] on icon "circleInformation" at bounding box center [468, 157] width 6 height 6
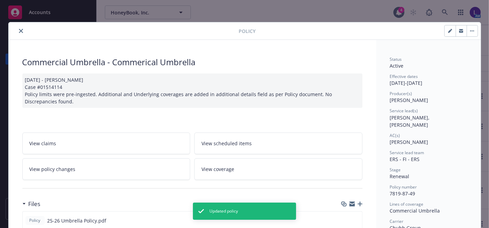
click at [445, 29] on button "button" at bounding box center [450, 30] width 11 height 11
select select "RENEWAL"
select select "12"
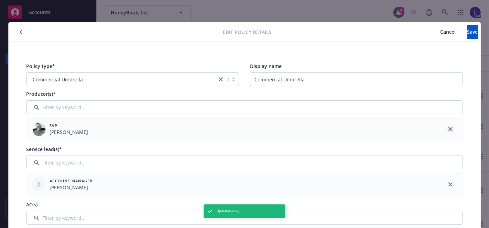
click at [448, 129] on icon "close" at bounding box center [450, 129] width 4 height 4
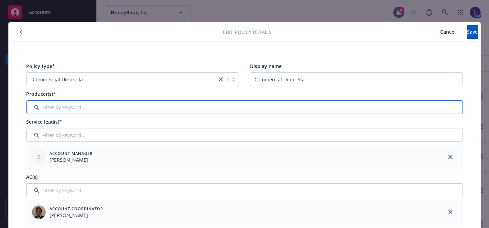
click at [193, 106] on input "Filter by keyword..." at bounding box center [244, 107] width 436 height 14
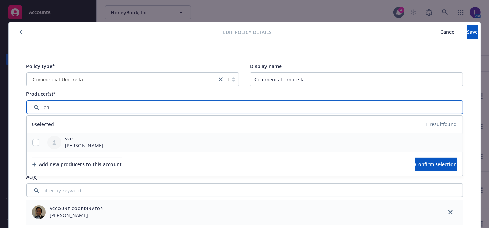
type input "joh"
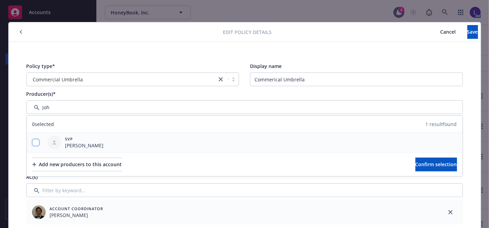
click at [34, 142] on input "checkbox" at bounding box center [35, 142] width 7 height 7
checkbox input "true"
click at [415, 161] on span "Confirm selection" at bounding box center [436, 164] width 42 height 7
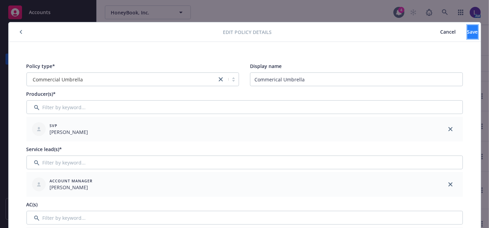
click at [467, 29] on span "Save" at bounding box center [472, 32] width 11 height 7
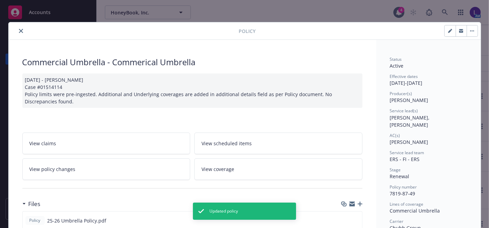
click at [19, 32] on icon "close" at bounding box center [21, 31] width 4 height 4
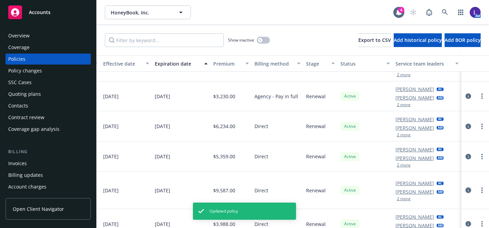
click at [465, 189] on icon "circleInformation" at bounding box center [468, 191] width 6 height 6
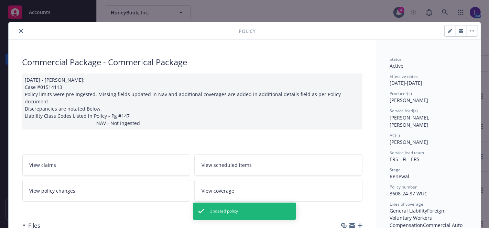
click at [448, 29] on icon "button" at bounding box center [450, 31] width 4 height 4
select select "RENEWAL"
select select "12"
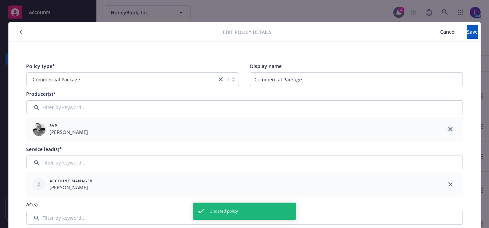
click at [448, 129] on icon "close" at bounding box center [450, 129] width 4 height 4
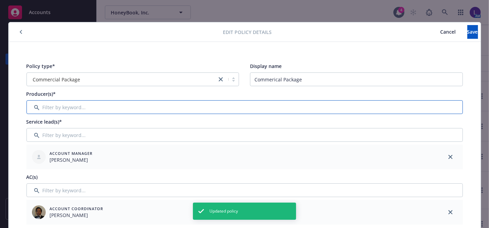
click at [409, 105] on input "Filter by keyword..." at bounding box center [244, 107] width 436 height 14
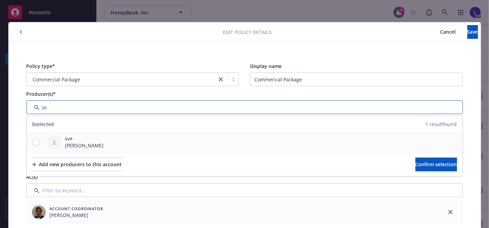
type input "jo"
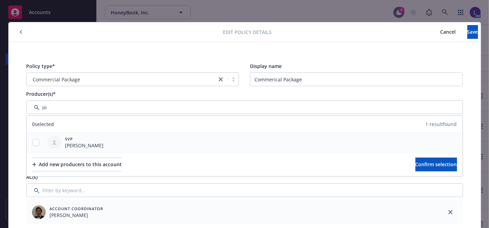
click at [36, 141] on div at bounding box center [36, 142] width 18 height 7
click at [32, 142] on input "checkbox" at bounding box center [35, 142] width 7 height 7
checkbox input "true"
click at [415, 164] on button "Confirm selection" at bounding box center [436, 165] width 42 height 14
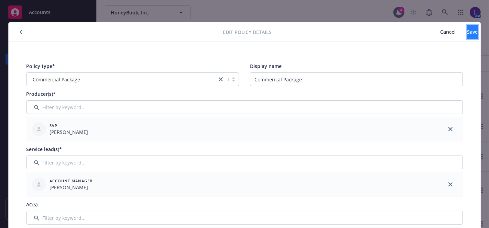
click at [467, 35] on button "Save" at bounding box center [472, 32] width 11 height 14
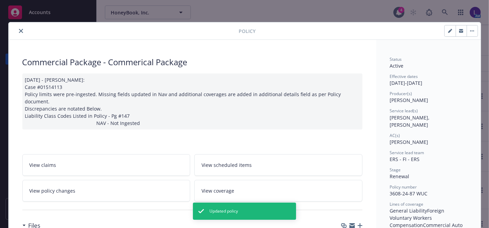
click at [19, 31] on icon "close" at bounding box center [21, 31] width 4 height 4
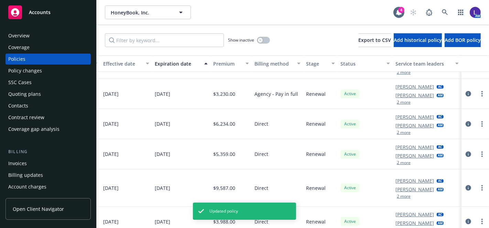
scroll to position [146, 282]
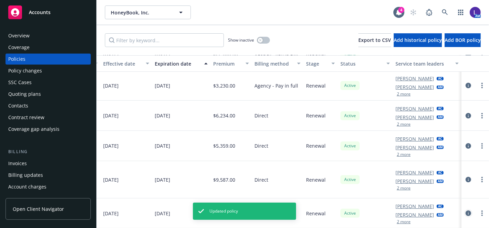
click at [464, 209] on link "circleInformation" at bounding box center [468, 213] width 8 height 8
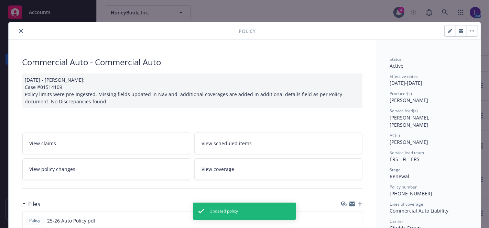
click at [448, 32] on icon "button" at bounding box center [450, 31] width 4 height 4
select select "RENEWAL"
select select "12"
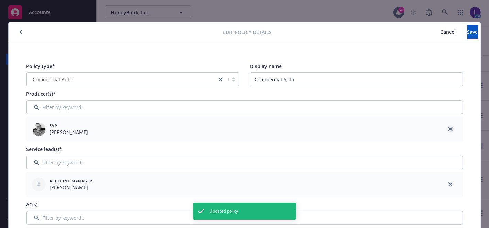
click at [448, 128] on icon "close" at bounding box center [450, 129] width 4 height 4
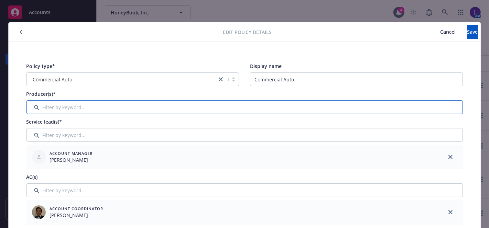
click at [261, 104] on input "Filter by keyword..." at bounding box center [244, 107] width 436 height 14
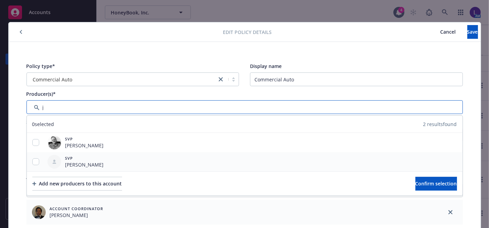
type input "j"
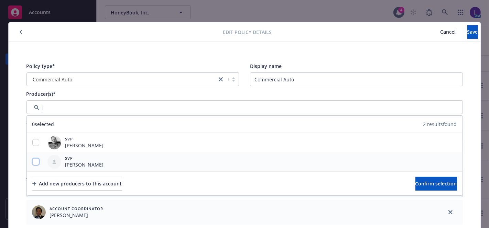
click at [32, 160] on input "checkbox" at bounding box center [35, 161] width 7 height 7
checkbox input "true"
click at [415, 180] on span "Confirm selection" at bounding box center [436, 183] width 42 height 7
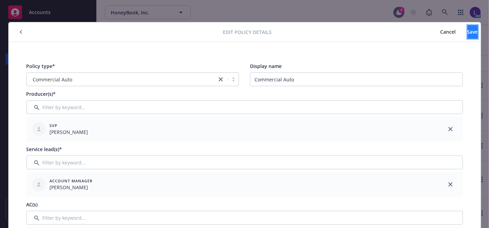
click at [467, 33] on button "Save" at bounding box center [472, 32] width 11 height 14
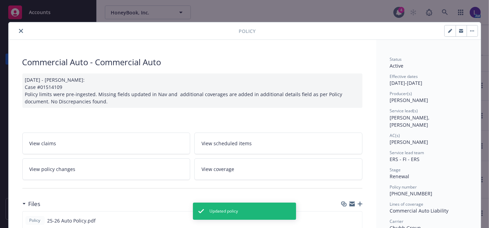
click at [19, 29] on icon "close" at bounding box center [21, 31] width 4 height 4
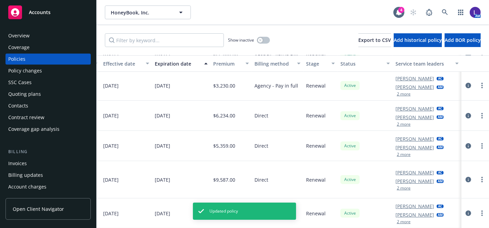
click at [397, 220] on button "2 more" at bounding box center [404, 222] width 14 height 4
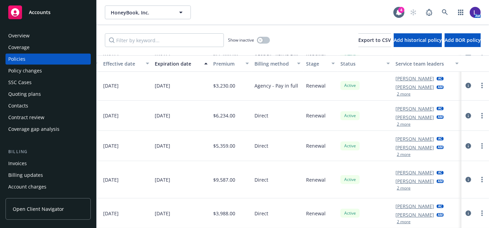
scroll to position [146, 282]
click at [397, 186] on button "2 more" at bounding box center [404, 188] width 14 height 4
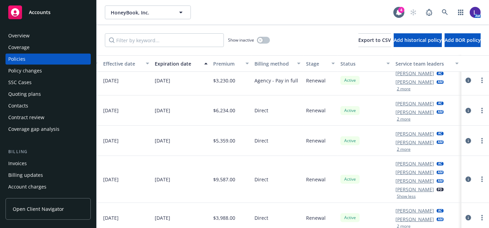
click at [397, 151] on button "2 more" at bounding box center [404, 149] width 14 height 4
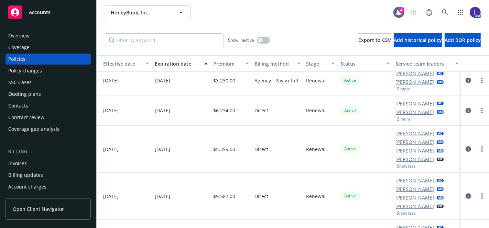
click at [397, 120] on button "2 more" at bounding box center [404, 119] width 14 height 4
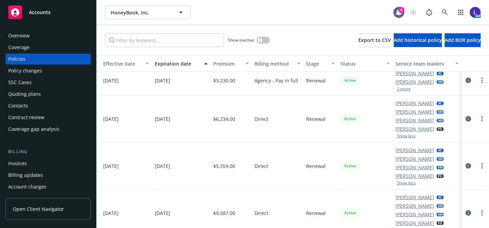
click at [397, 87] on button "2 more" at bounding box center [404, 89] width 14 height 4
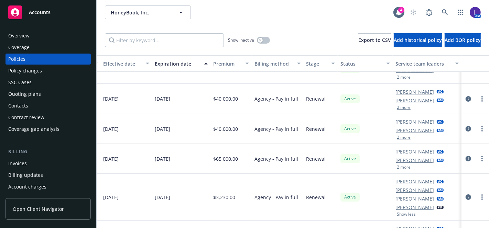
scroll to position [47, 282]
click at [397, 168] on button "2 more" at bounding box center [404, 168] width 14 height 4
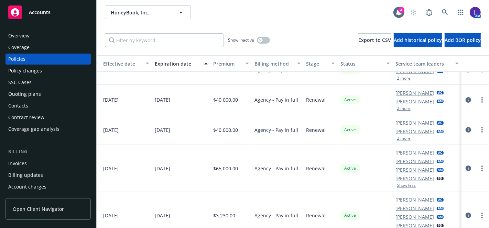
click at [397, 140] on button "2 more" at bounding box center [404, 138] width 14 height 4
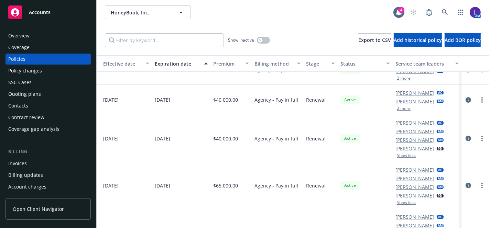
click at [397, 107] on button "2 more" at bounding box center [404, 109] width 14 height 4
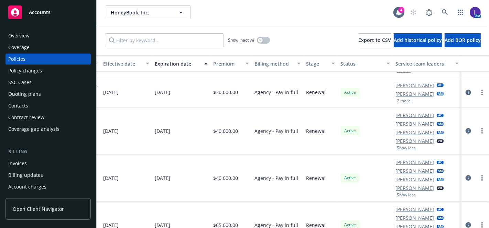
scroll to position [0, 282]
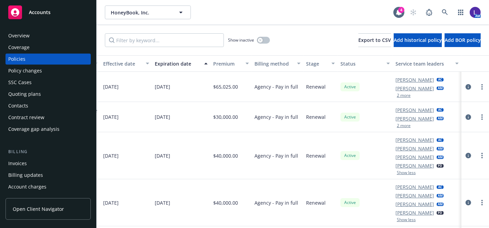
click at [397, 125] on button "2 more" at bounding box center [404, 126] width 14 height 4
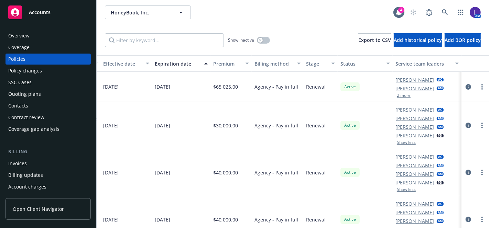
click at [397, 95] on button "2 more" at bounding box center [404, 96] width 14 height 4
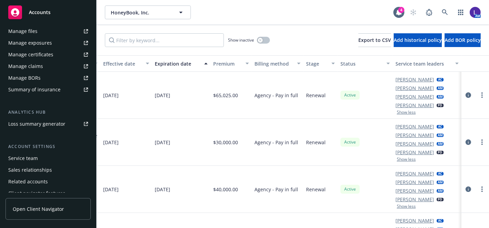
scroll to position [204, 0]
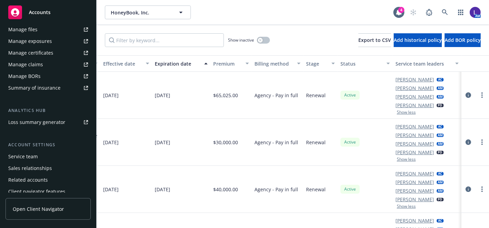
click at [37, 156] on div "Service team" at bounding box center [23, 156] width 30 height 11
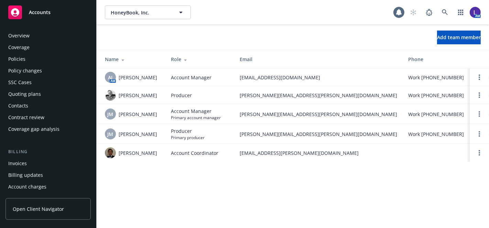
scroll to position [219, 0]
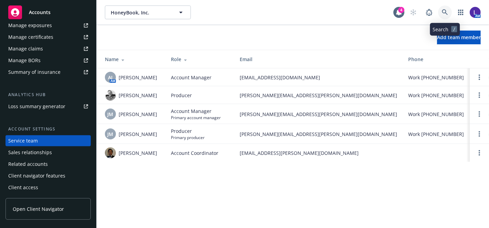
click at [442, 9] on icon at bounding box center [445, 12] width 6 height 6
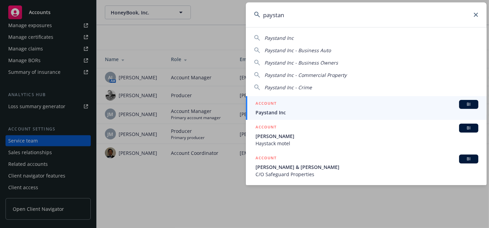
type input "paystan"
click at [268, 111] on span "Paystand Inc" at bounding box center [366, 112] width 223 height 7
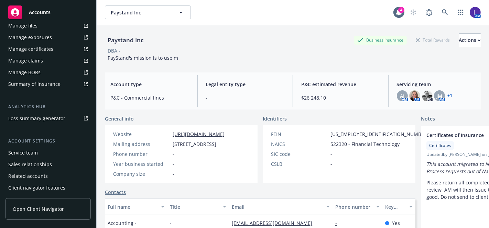
scroll to position [207, 0]
click at [42, 150] on div "Service team" at bounding box center [48, 153] width 80 height 11
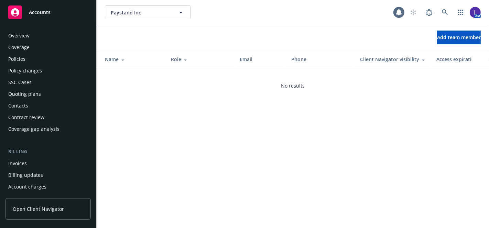
scroll to position [219, 0]
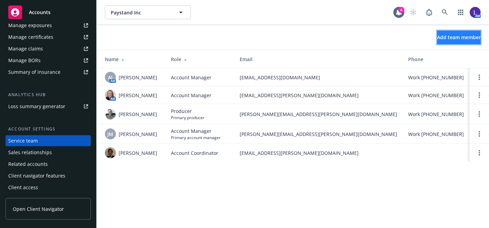
click at [450, 35] on span "Add team member" at bounding box center [459, 37] width 44 height 7
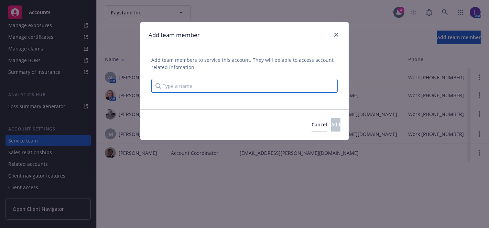
click at [252, 90] on input "Type a name" at bounding box center [244, 86] width 186 height 14
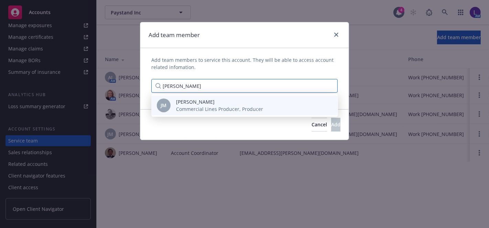
type input "[PERSON_NAME]"
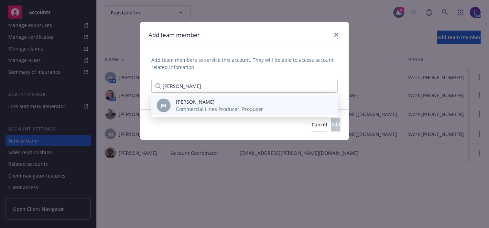
click at [182, 103] on span "[PERSON_NAME]" at bounding box center [219, 101] width 87 height 7
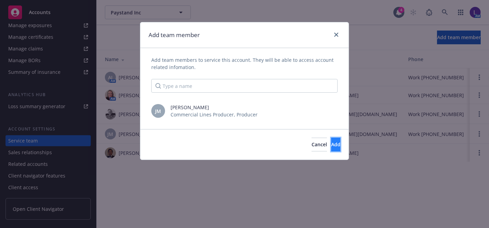
click at [331, 147] on button "Add" at bounding box center [335, 145] width 9 height 14
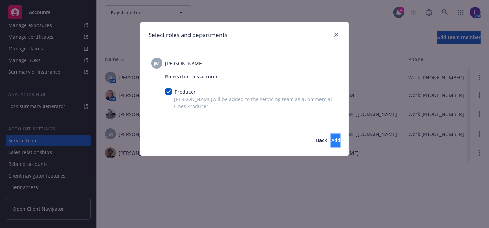
click at [335, 139] on button "Add" at bounding box center [335, 141] width 9 height 14
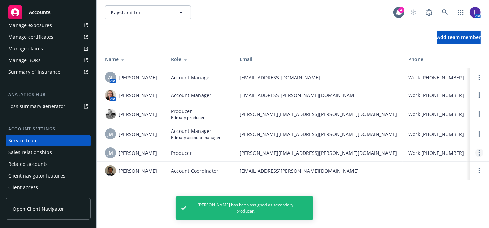
click at [477, 152] on link "Open options" at bounding box center [479, 153] width 8 height 8
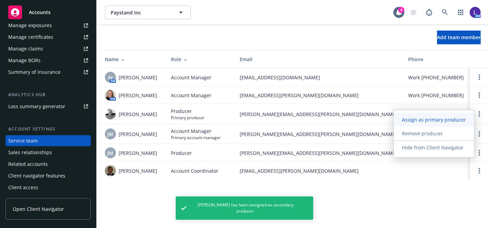
click at [440, 121] on span "Assign as primary producer" at bounding box center [434, 120] width 80 height 7
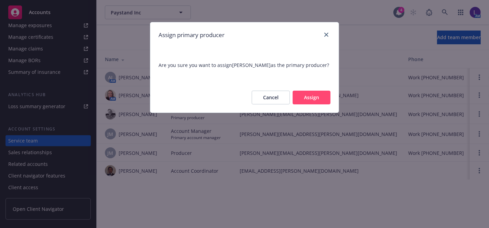
click at [318, 91] on button "Assign" at bounding box center [312, 98] width 38 height 14
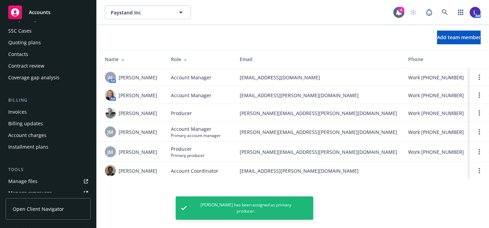
scroll to position [0, 0]
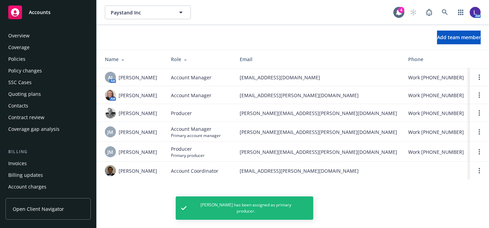
click at [40, 57] on div "Policies" at bounding box center [48, 59] width 80 height 11
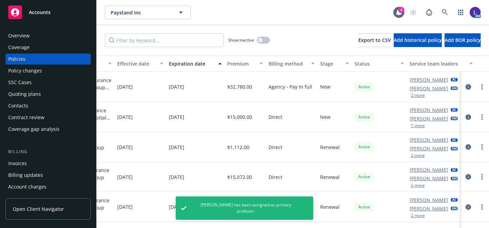
scroll to position [0, 282]
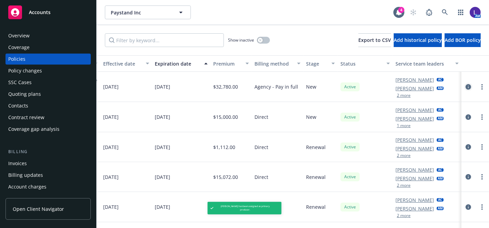
click at [465, 87] on icon "circleInformation" at bounding box center [468, 87] width 6 height 6
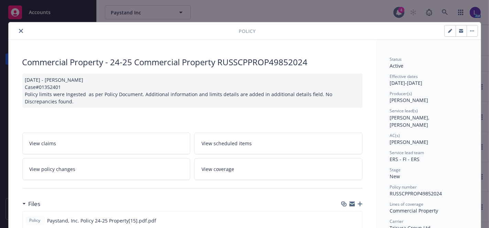
click at [448, 29] on icon "button" at bounding box center [450, 31] width 4 height 4
select select "NEW"
select select "12"
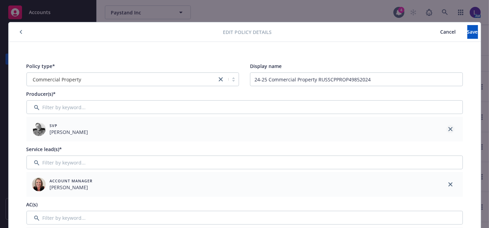
click at [446, 128] on link "close" at bounding box center [450, 129] width 8 height 8
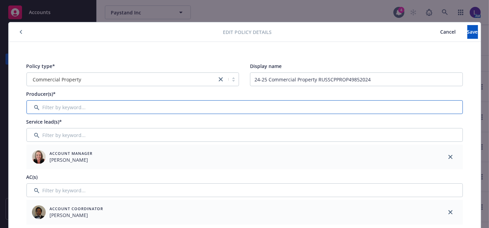
click at [306, 104] on input "Filter by keyword..." at bounding box center [244, 107] width 436 height 14
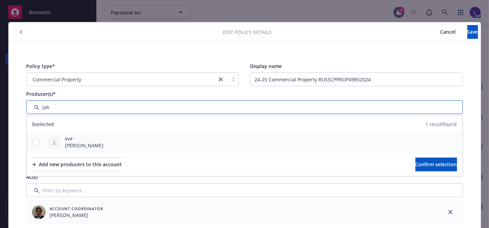
type input "joh"
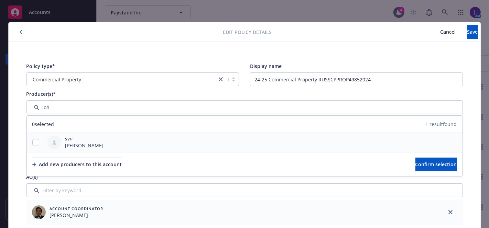
click at [29, 136] on div at bounding box center [36, 142] width 18 height 19
click at [32, 140] on input "checkbox" at bounding box center [35, 142] width 7 height 7
checkbox input "true"
click at [415, 163] on span "Confirm selection" at bounding box center [436, 164] width 42 height 7
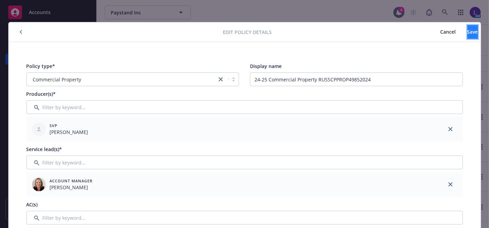
click at [467, 30] on span "Save" at bounding box center [472, 32] width 11 height 7
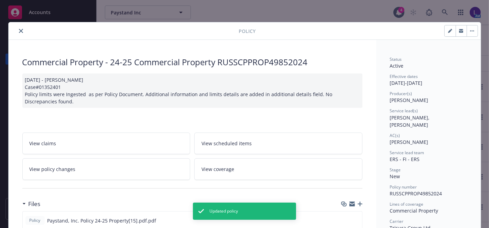
click at [17, 30] on button "close" at bounding box center [21, 31] width 8 height 8
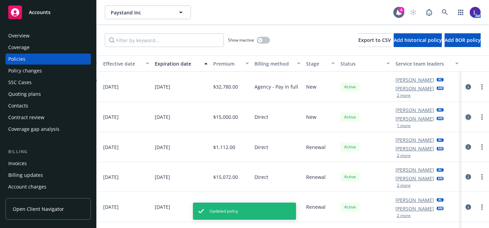
click at [465, 119] on icon "circleInformation" at bounding box center [468, 117] width 6 height 6
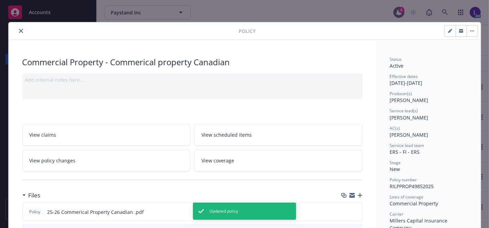
click at [448, 32] on icon "button" at bounding box center [449, 31] width 3 height 3
select select "NEW"
select select "12"
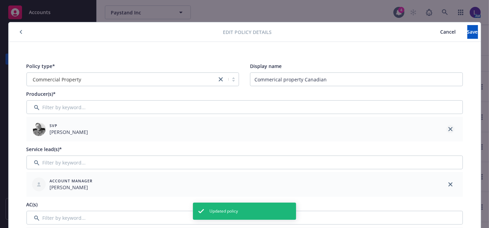
click at [448, 128] on icon "close" at bounding box center [450, 129] width 4 height 4
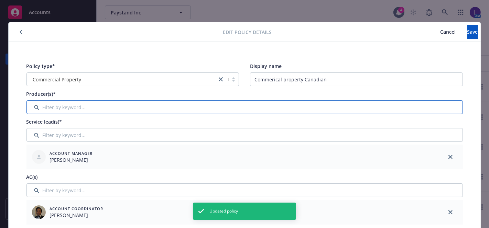
click at [405, 107] on input "Filter by keyword..." at bounding box center [244, 107] width 436 height 14
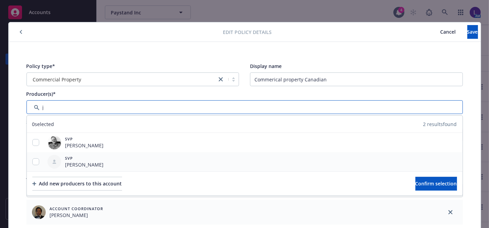
type input "j"
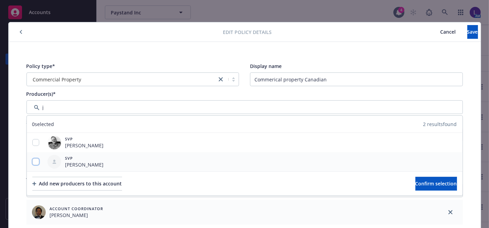
click at [36, 162] on input "checkbox" at bounding box center [35, 161] width 7 height 7
checkbox input "true"
click at [415, 184] on span "Confirm selection" at bounding box center [436, 183] width 42 height 7
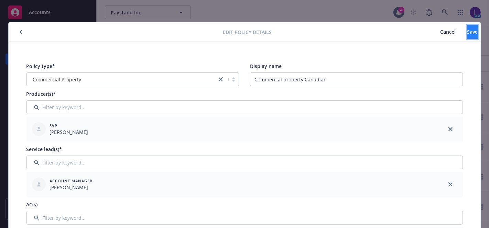
click at [467, 32] on button "Save" at bounding box center [472, 32] width 11 height 14
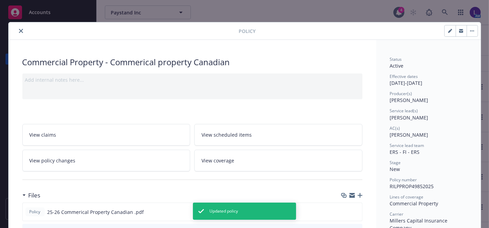
click at [19, 32] on icon "close" at bounding box center [21, 31] width 4 height 4
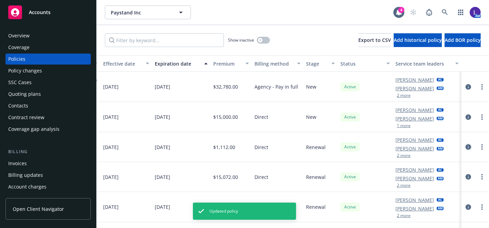
click at [465, 147] on icon "circleInformation" at bounding box center [468, 147] width 6 height 6
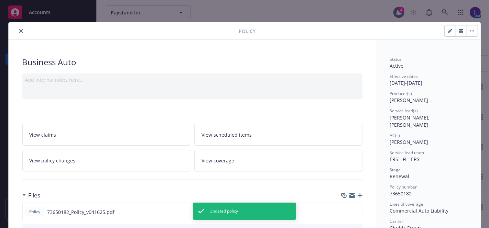
click at [445, 30] on button "button" at bounding box center [450, 30] width 11 height 11
select select "RENEWAL"
select select "12"
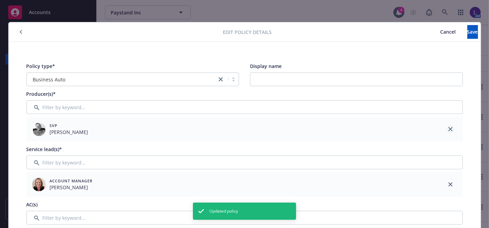
click at [446, 128] on link "close" at bounding box center [450, 129] width 8 height 8
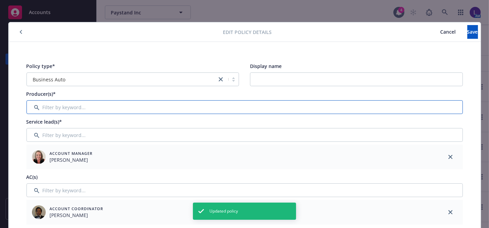
click at [234, 106] on input "Filter by keyword..." at bounding box center [244, 107] width 436 height 14
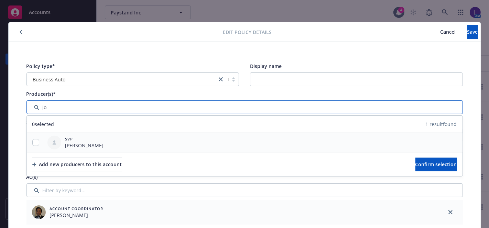
type input "jo"
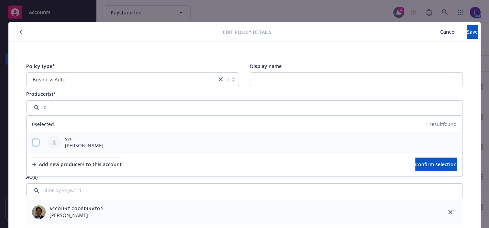
click at [34, 142] on input "checkbox" at bounding box center [35, 142] width 7 height 7
checkbox input "true"
click at [428, 160] on button "Confirm selection" at bounding box center [436, 165] width 42 height 14
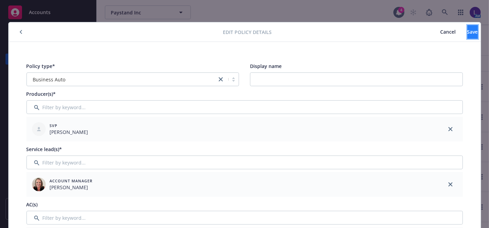
click at [467, 33] on button "Save" at bounding box center [472, 32] width 11 height 14
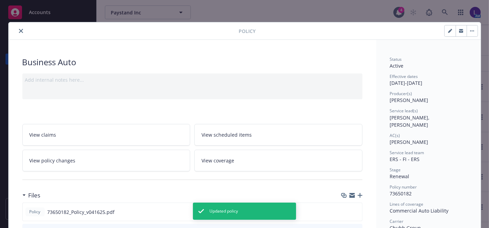
click at [17, 26] on div "Policy" at bounding box center [245, 31] width 472 height 18
click at [19, 31] on icon "close" at bounding box center [21, 31] width 4 height 4
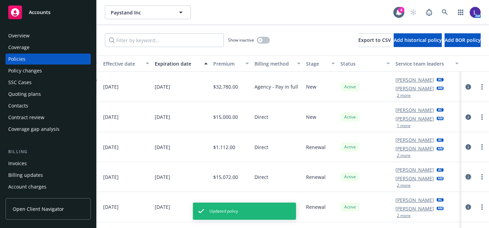
click at [465, 179] on icon "circleInformation" at bounding box center [468, 177] width 6 height 6
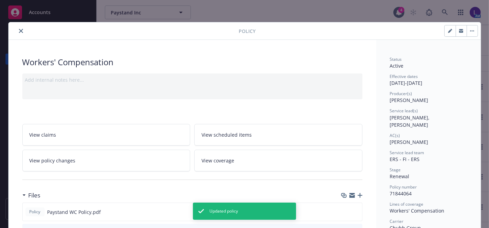
click at [445, 28] on button "button" at bounding box center [450, 30] width 11 height 11
select select "RENEWAL"
select select "12"
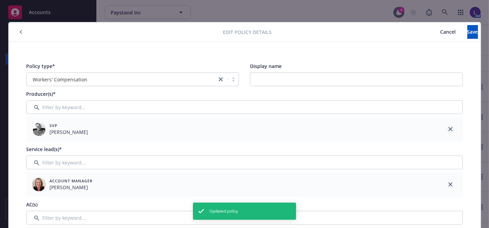
click at [448, 131] on icon "close" at bounding box center [450, 129] width 4 height 4
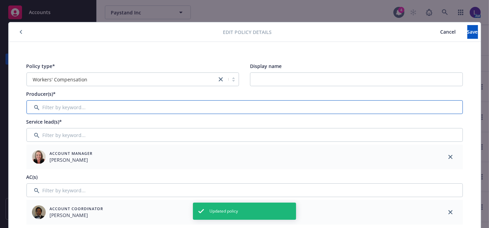
click at [394, 105] on input "Filter by keyword..." at bounding box center [244, 107] width 436 height 14
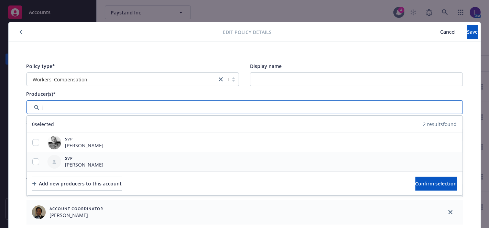
type input "j"
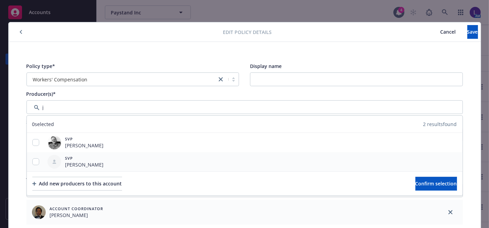
click at [36, 160] on div at bounding box center [36, 161] width 18 height 7
click at [32, 162] on input "checkbox" at bounding box center [35, 161] width 7 height 7
checkbox input "true"
click at [415, 182] on span "Confirm selection" at bounding box center [436, 183] width 42 height 7
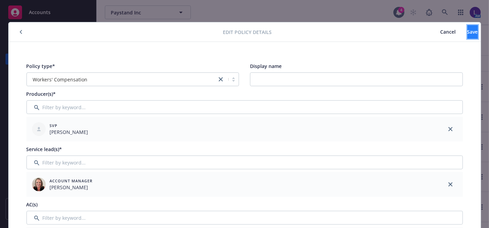
click at [467, 33] on button "Save" at bounding box center [472, 32] width 11 height 14
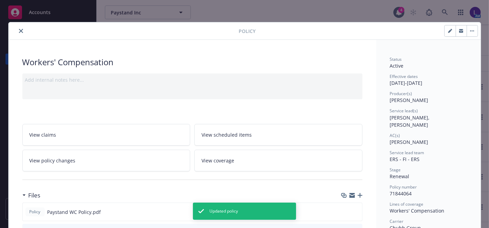
click at [19, 29] on icon "close" at bounding box center [21, 31] width 4 height 4
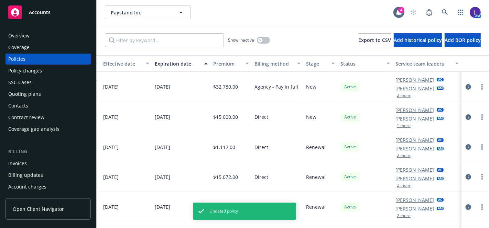
click at [465, 207] on icon "circleInformation" at bounding box center [468, 208] width 6 height 6
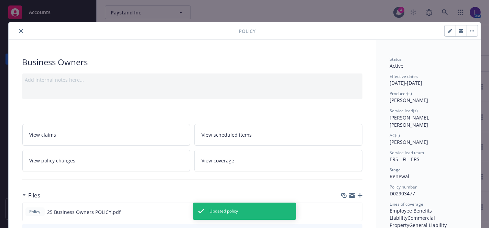
click at [445, 32] on button "button" at bounding box center [450, 30] width 11 height 11
select select "RENEWAL"
select select "12"
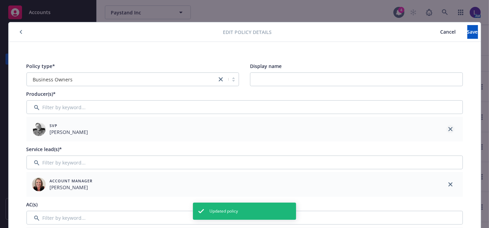
click at [448, 127] on icon "close" at bounding box center [450, 129] width 4 height 4
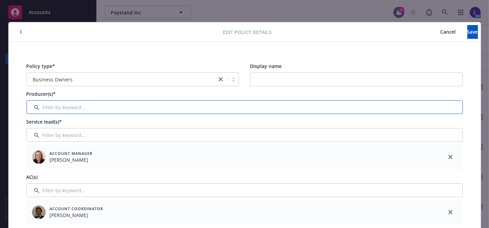
click at [209, 103] on input "Filter by keyword..." at bounding box center [244, 107] width 436 height 14
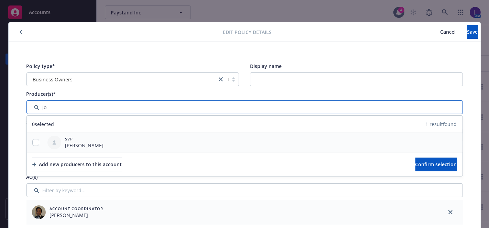
type input "jo"
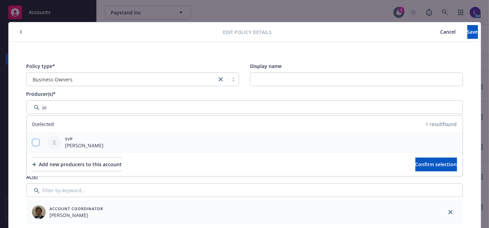
click at [32, 141] on input "checkbox" at bounding box center [35, 142] width 7 height 7
checkbox input "true"
click at [415, 164] on span "Confirm selection" at bounding box center [436, 164] width 42 height 7
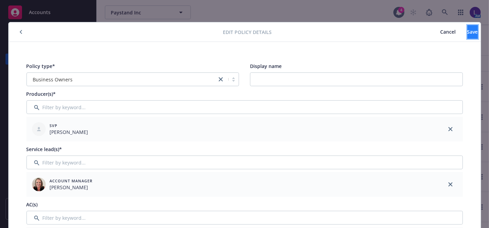
click at [467, 35] on button "Save" at bounding box center [472, 32] width 11 height 14
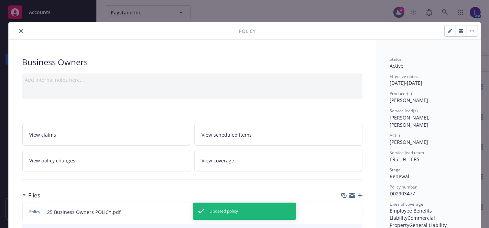
click at [19, 31] on icon "close" at bounding box center [21, 31] width 4 height 4
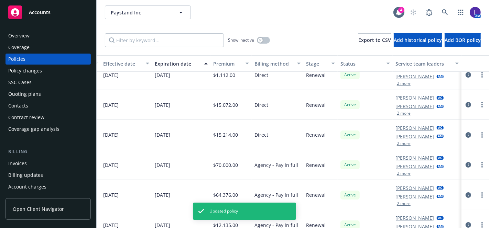
scroll to position [83, 282]
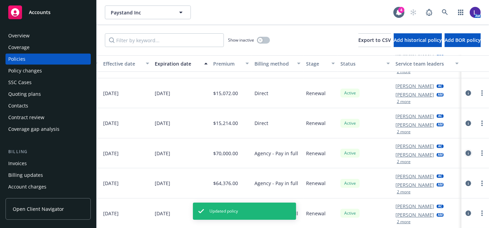
click at [465, 151] on icon "circleInformation" at bounding box center [468, 154] width 6 height 6
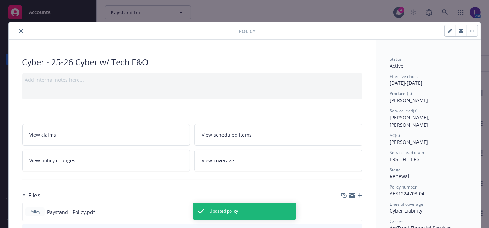
click at [445, 30] on button "button" at bounding box center [450, 30] width 11 height 11
select select "RENEWAL"
select select "12"
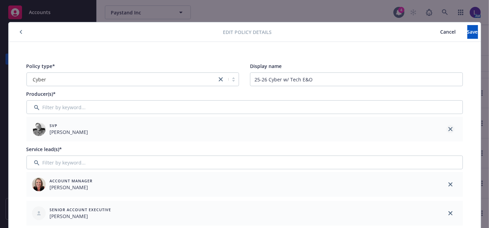
click at [448, 129] on icon "close" at bounding box center [450, 129] width 4 height 4
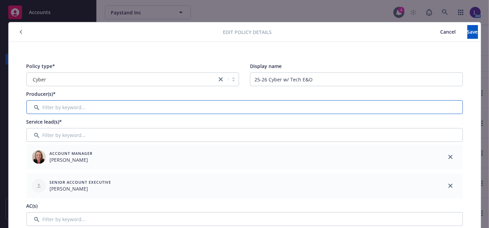
click at [400, 108] on input "Filter by keyword..." at bounding box center [244, 107] width 436 height 14
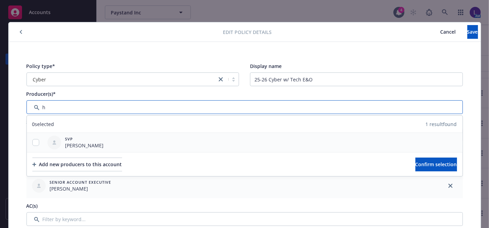
type input "h"
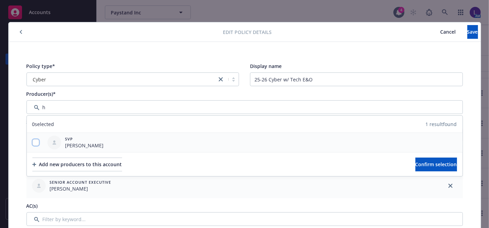
click at [37, 141] on div at bounding box center [36, 142] width 18 height 7
click at [32, 142] on input "checkbox" at bounding box center [35, 142] width 7 height 7
checkbox input "true"
click at [437, 163] on span "Confirm selection" at bounding box center [436, 164] width 42 height 7
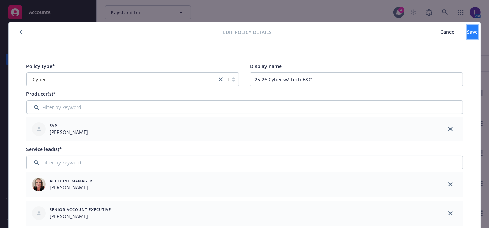
click at [467, 35] on button "Save" at bounding box center [472, 32] width 11 height 14
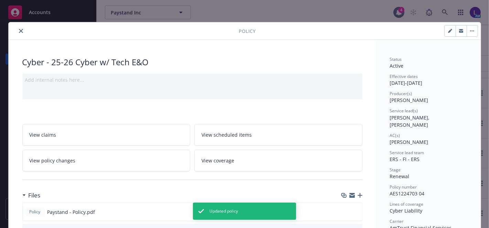
click at [19, 30] on icon "close" at bounding box center [21, 31] width 4 height 4
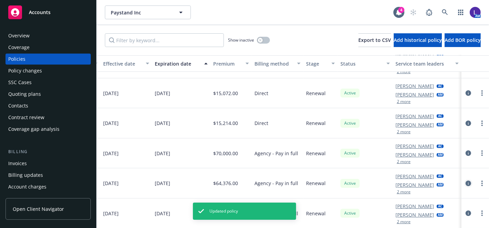
click at [465, 181] on icon "circleInformation" at bounding box center [468, 184] width 6 height 6
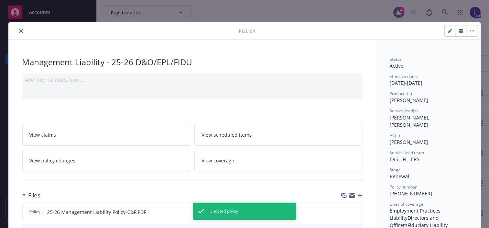
click at [448, 30] on icon "button" at bounding box center [450, 31] width 4 height 4
select select "RENEWAL"
select select "12"
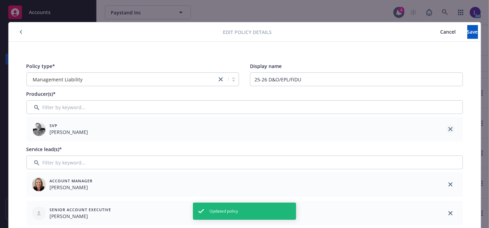
click at [448, 128] on icon "close" at bounding box center [450, 129] width 4 height 4
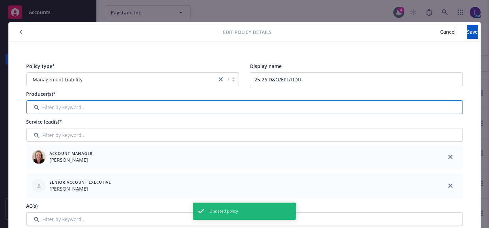
click at [296, 109] on input "Filter by keyword..." at bounding box center [244, 107] width 436 height 14
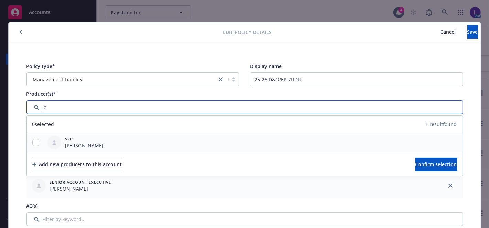
type input "jo"
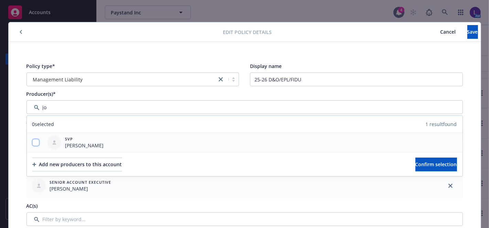
click at [32, 141] on input "checkbox" at bounding box center [35, 142] width 7 height 7
checkbox input "true"
click at [426, 164] on span "Confirm selection" at bounding box center [436, 164] width 42 height 7
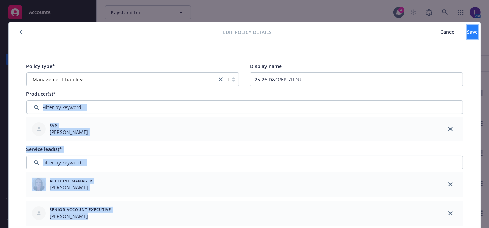
drag, startPoint x: 463, startPoint y: 32, endPoint x: 469, endPoint y: 34, distance: 5.9
click at [467, 32] on span "Save" at bounding box center [472, 32] width 11 height 7
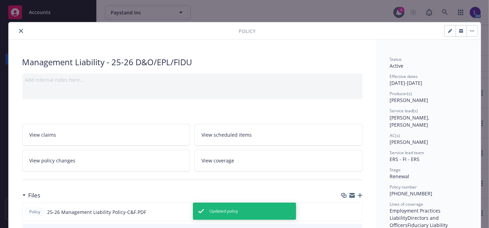
click at [22, 35] on div "Policy" at bounding box center [245, 31] width 472 height 18
click at [19, 30] on icon "close" at bounding box center [21, 31] width 4 height 4
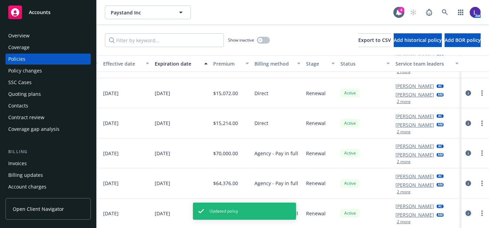
click at [465, 211] on icon "circleInformation" at bounding box center [468, 214] width 6 height 6
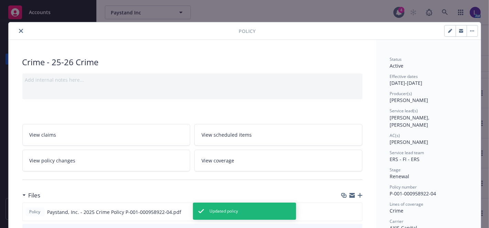
click at [449, 29] on button "button" at bounding box center [450, 30] width 11 height 11
select select "RENEWAL"
select select "12"
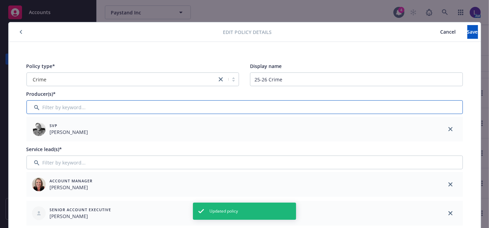
click at [113, 111] on input "Filter by keyword..." at bounding box center [244, 107] width 436 height 14
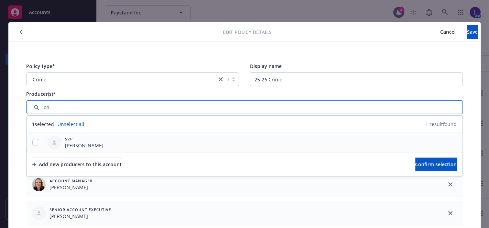
type input "joh"
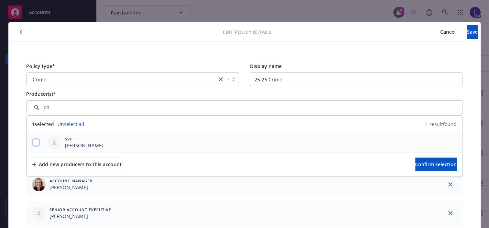
click at [35, 143] on input "checkbox" at bounding box center [35, 142] width 7 height 7
checkbox input "true"
click at [416, 167] on button "Confirm selection" at bounding box center [436, 165] width 42 height 14
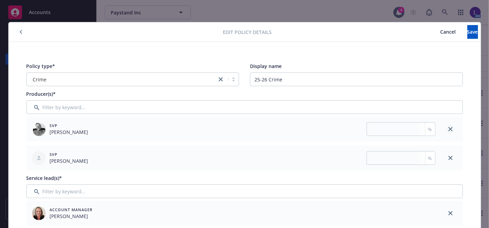
click at [448, 129] on icon "close" at bounding box center [450, 129] width 4 height 4
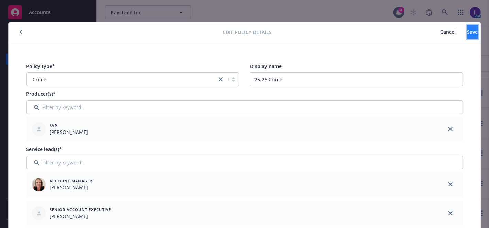
click at [467, 30] on span "Save" at bounding box center [472, 32] width 11 height 7
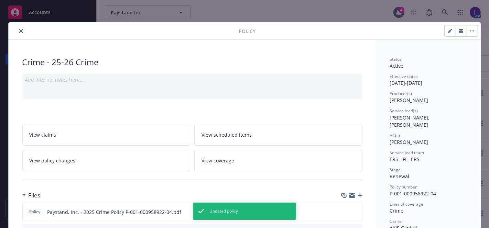
click at [19, 30] on icon "close" at bounding box center [21, 31] width 4 height 4
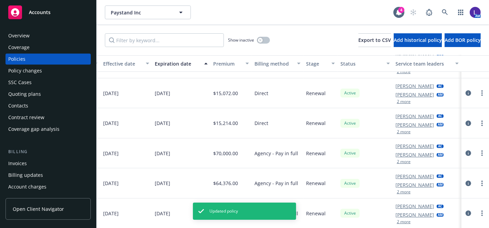
scroll to position [0, 282]
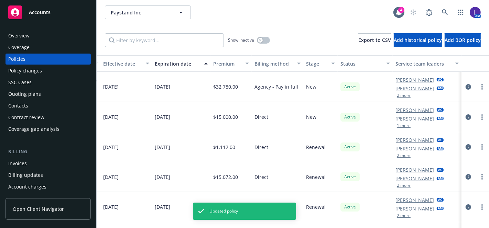
click at [397, 95] on button "2 more" at bounding box center [404, 96] width 14 height 4
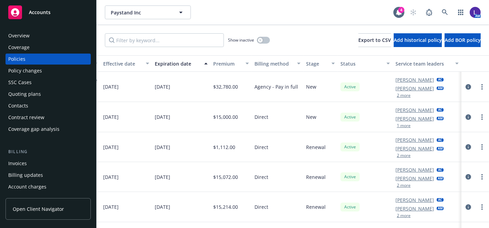
click at [397, 124] on button "1 more" at bounding box center [404, 126] width 14 height 4
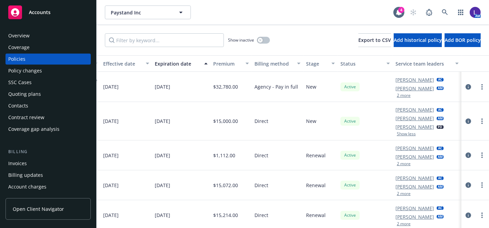
click at [397, 163] on button "2 more" at bounding box center [404, 164] width 14 height 4
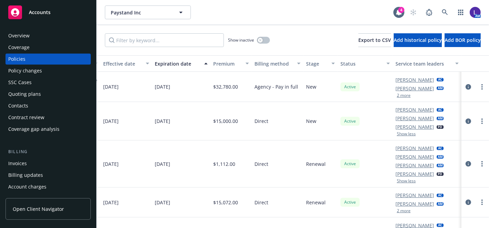
click at [397, 210] on button "2 more" at bounding box center [404, 211] width 14 height 4
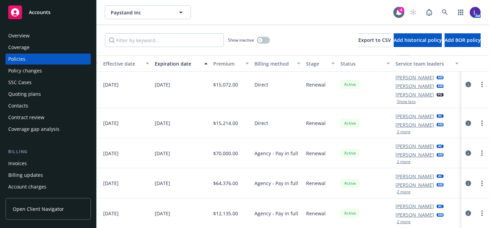
scroll to position [100, 282]
click at [397, 130] on button "2 more" at bounding box center [404, 132] width 14 height 4
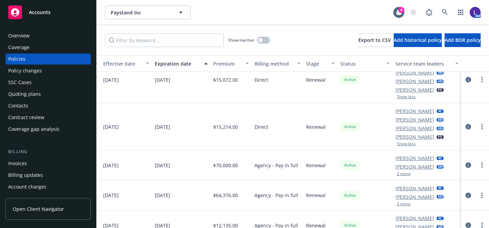
click at [397, 174] on button "2 more" at bounding box center [404, 174] width 14 height 4
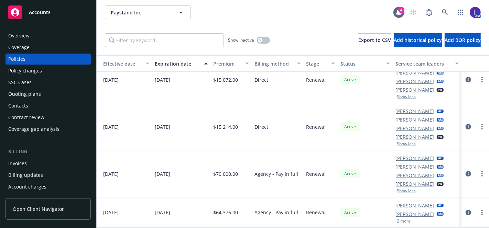
click at [397, 219] on button "2 more" at bounding box center [404, 221] width 14 height 4
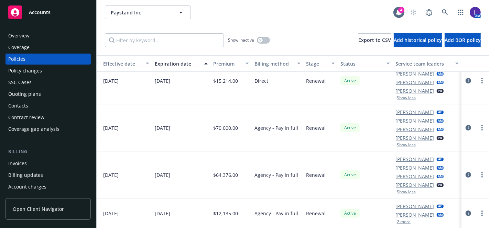
scroll to position [132, 282]
click at [397, 220] on button "2 more" at bounding box center [404, 222] width 14 height 4
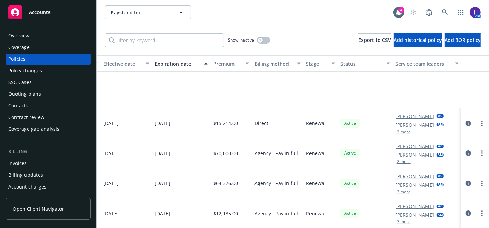
scroll to position [79, 282]
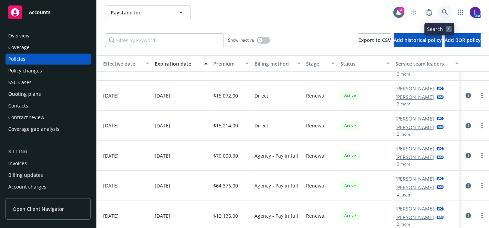
click at [442, 13] on icon at bounding box center [445, 12] width 6 height 6
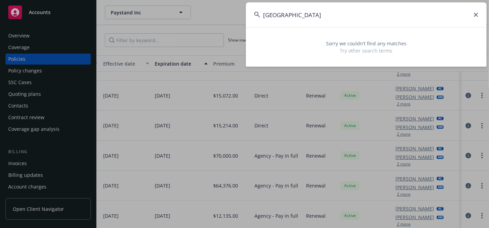
type input "[GEOGRAPHIC_DATA]"
